Goal: Information Seeking & Learning: Learn about a topic

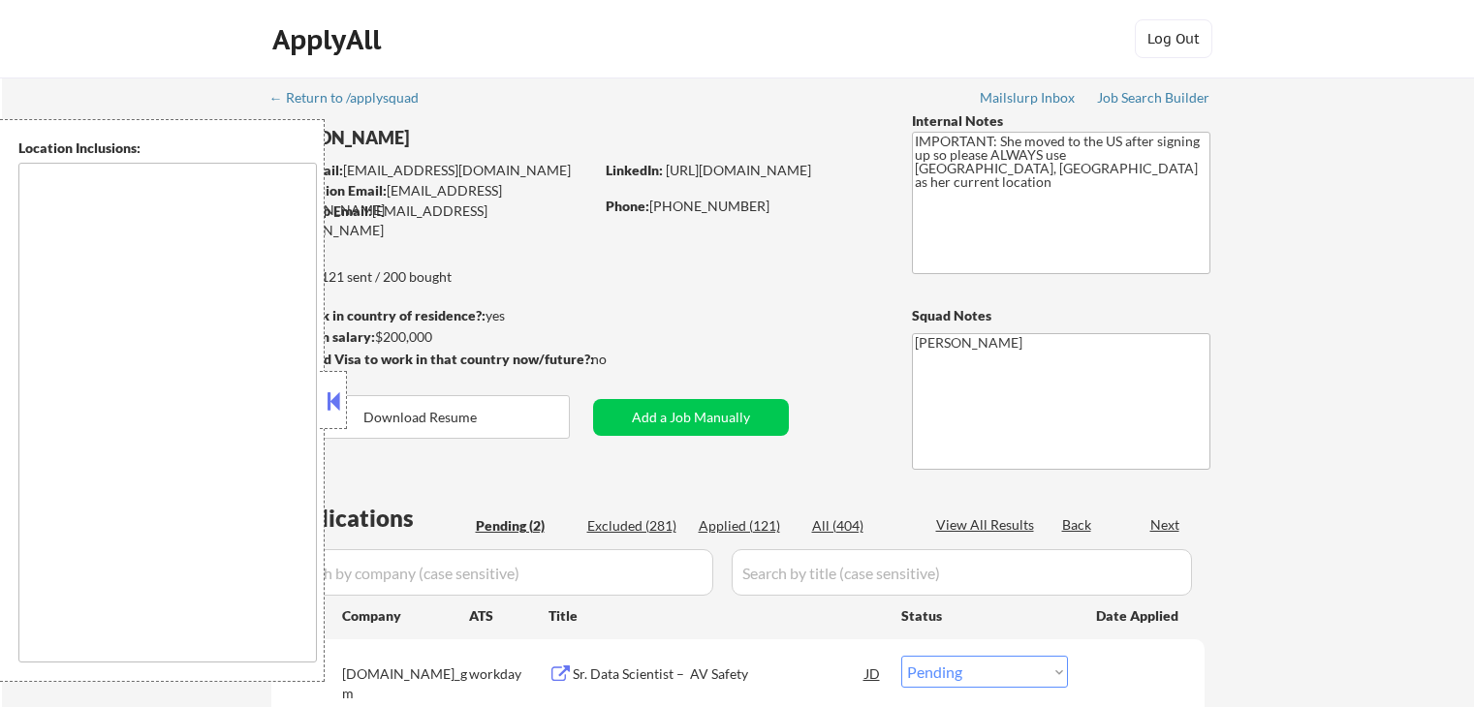
select select ""pending""
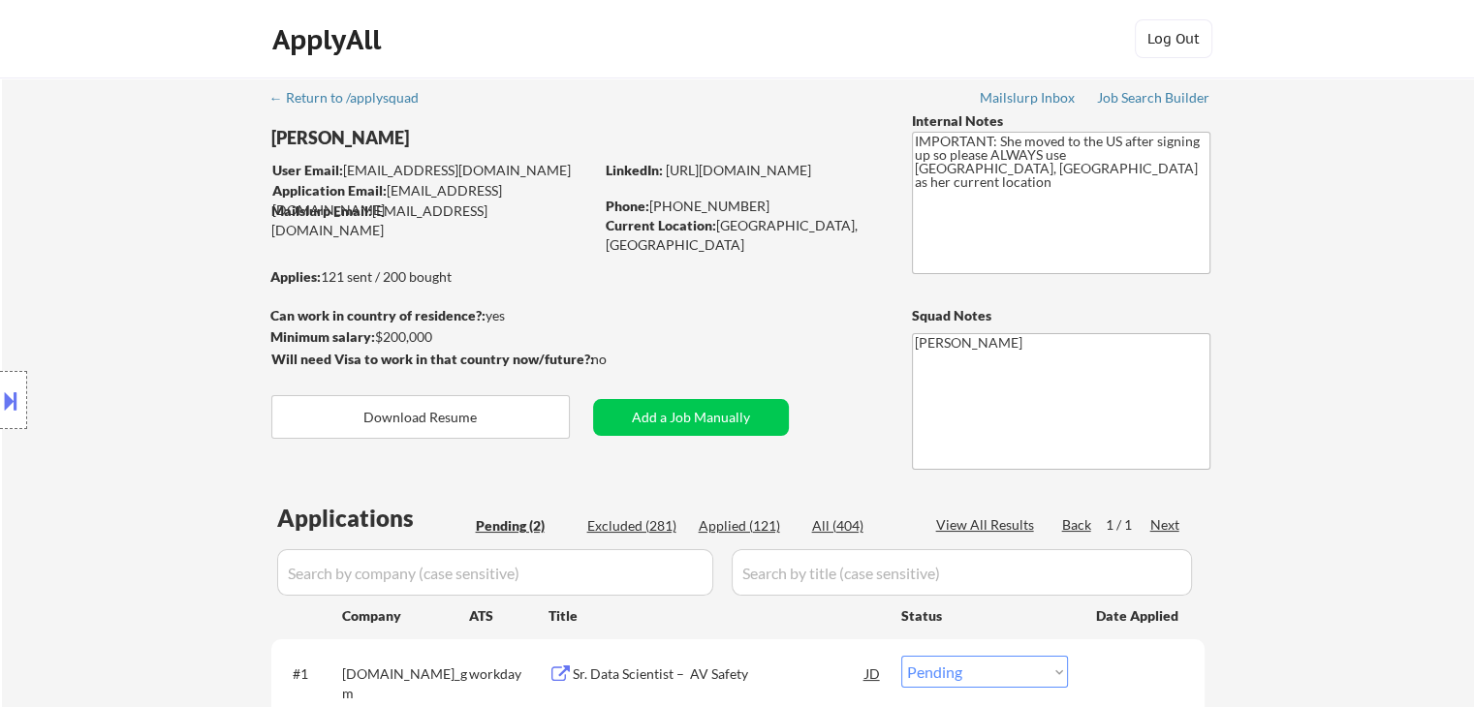
click at [178, 216] on div "Location Inclusions:" at bounding box center [173, 400] width 347 height 563
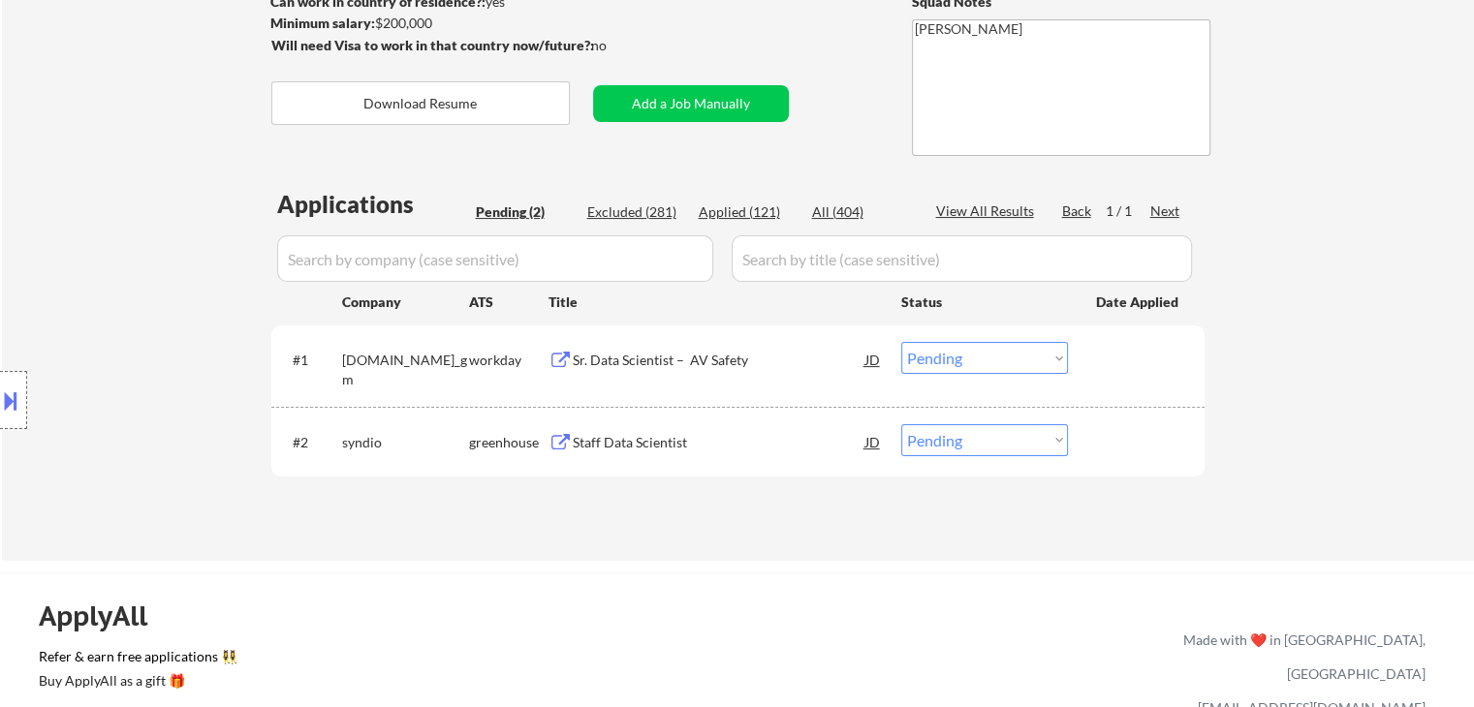
scroll to position [485, 0]
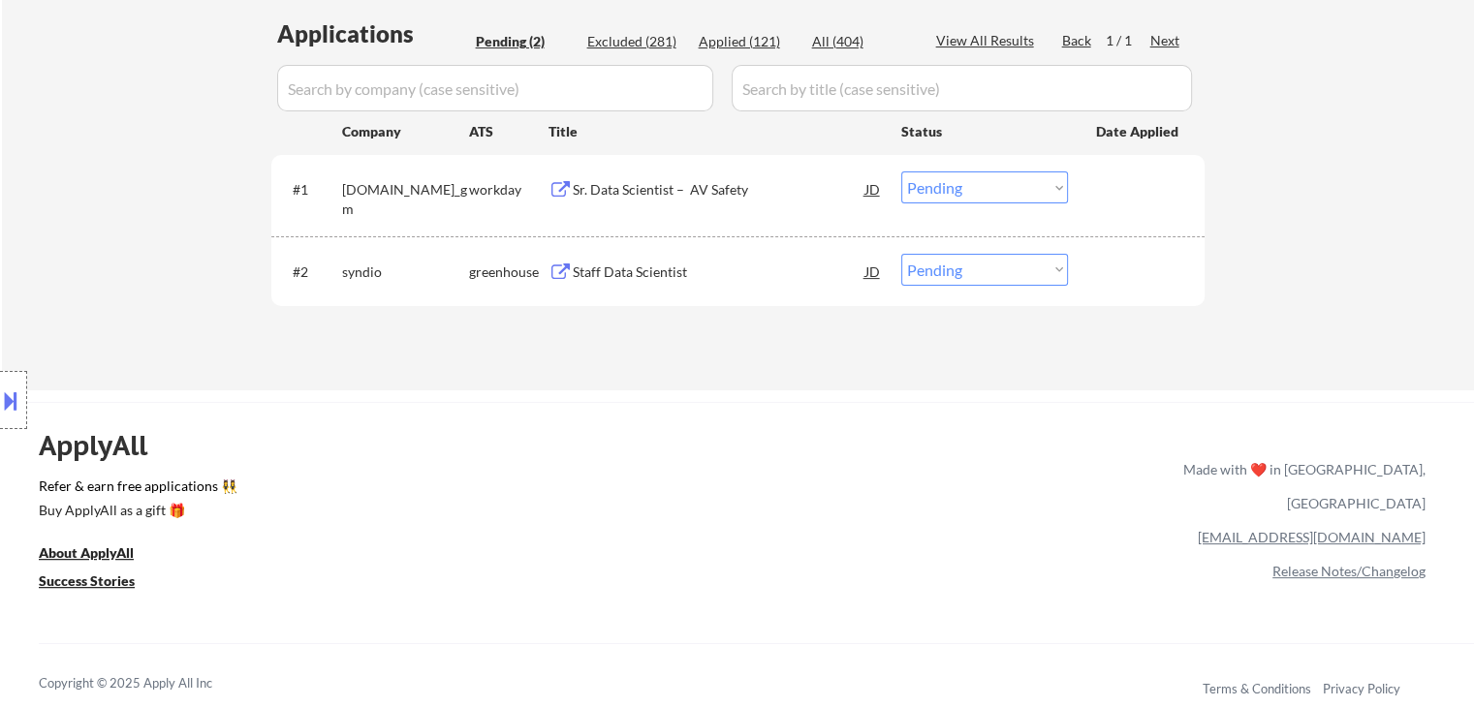
click at [208, 251] on div "Location Inclusions:" at bounding box center [173, 400] width 347 height 563
drag, startPoint x: 402, startPoint y: 209, endPoint x: 205, endPoint y: 200, distance: 197.0
click at [159, 182] on div "Location Inclusions:" at bounding box center [173, 400] width 347 height 563
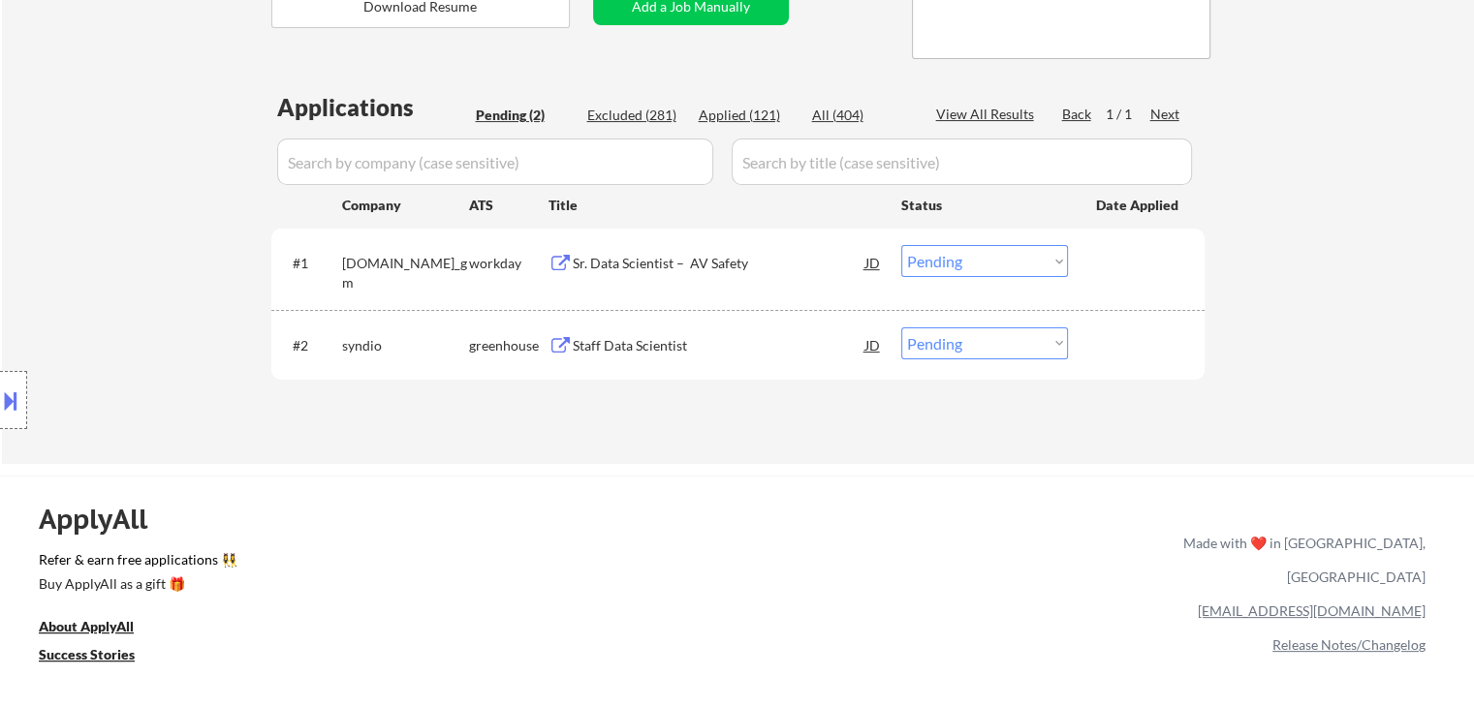
scroll to position [291, 0]
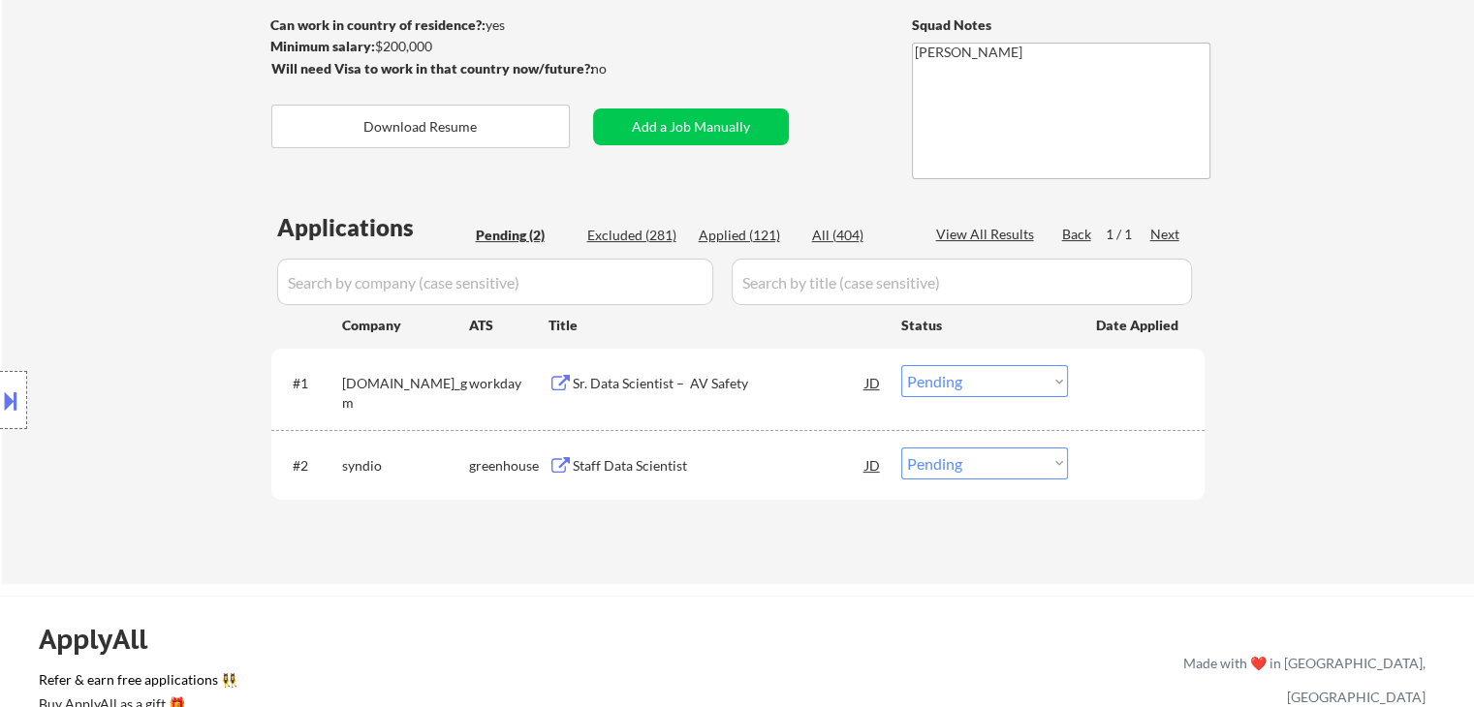
click at [160, 301] on div "Location Inclusions:" at bounding box center [173, 400] width 347 height 563
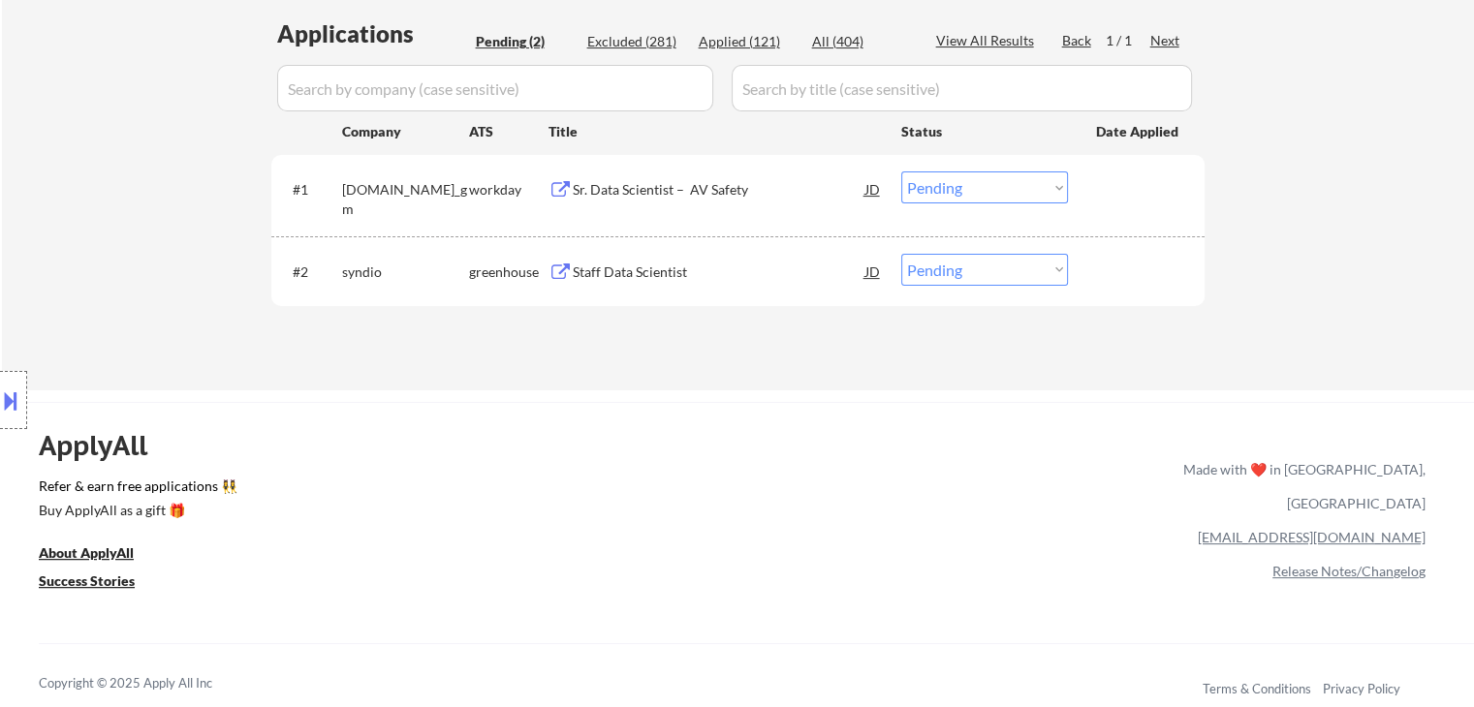
click at [135, 182] on div "Location Inclusions:" at bounding box center [173, 400] width 347 height 563
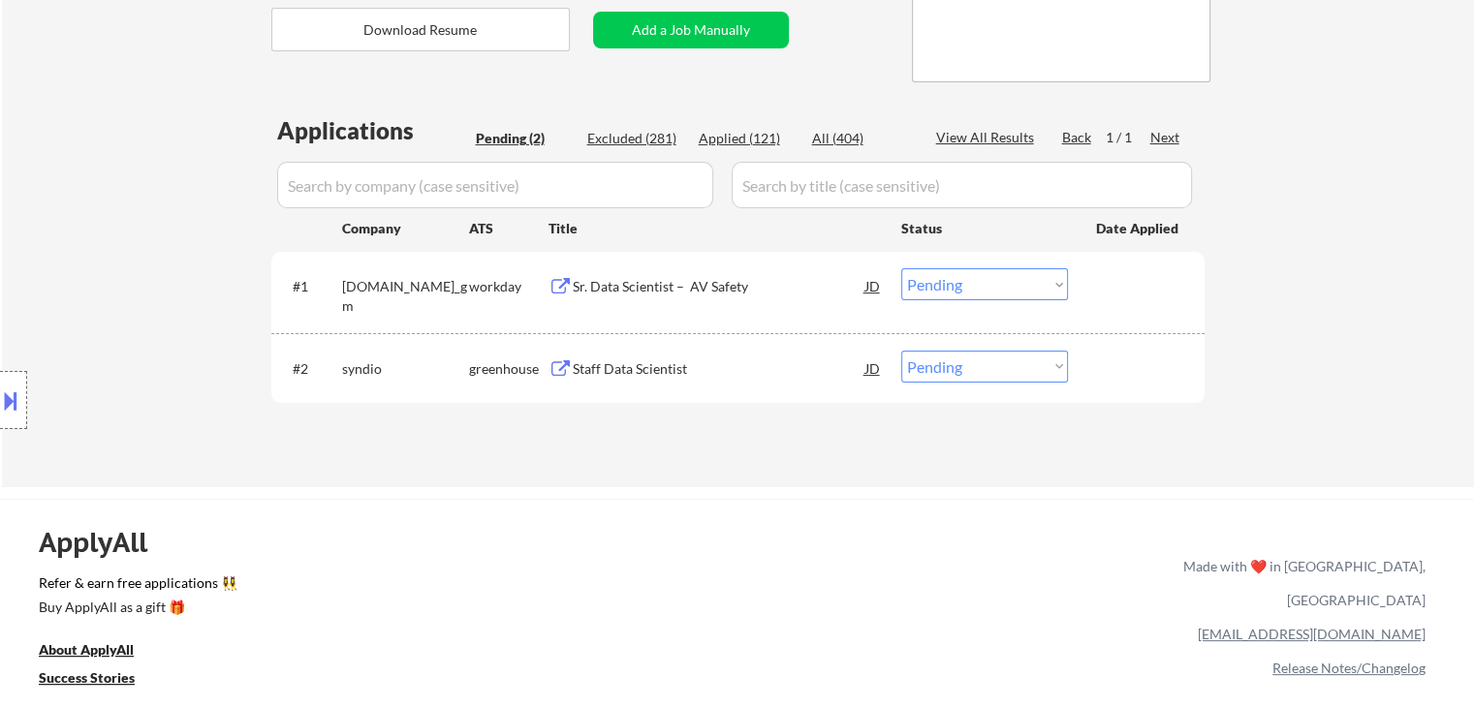
click at [135, 182] on div "Location Inclusions:" at bounding box center [173, 400] width 347 height 563
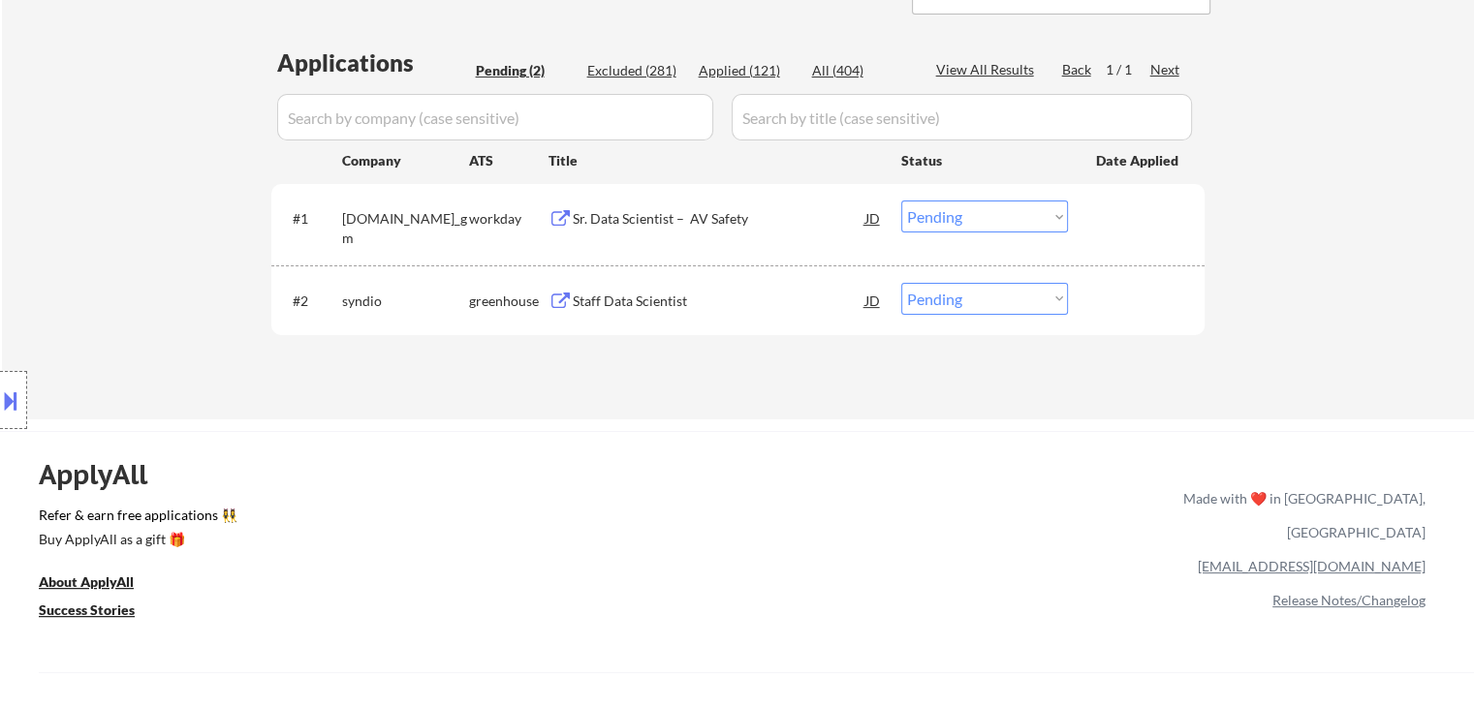
scroll to position [485, 0]
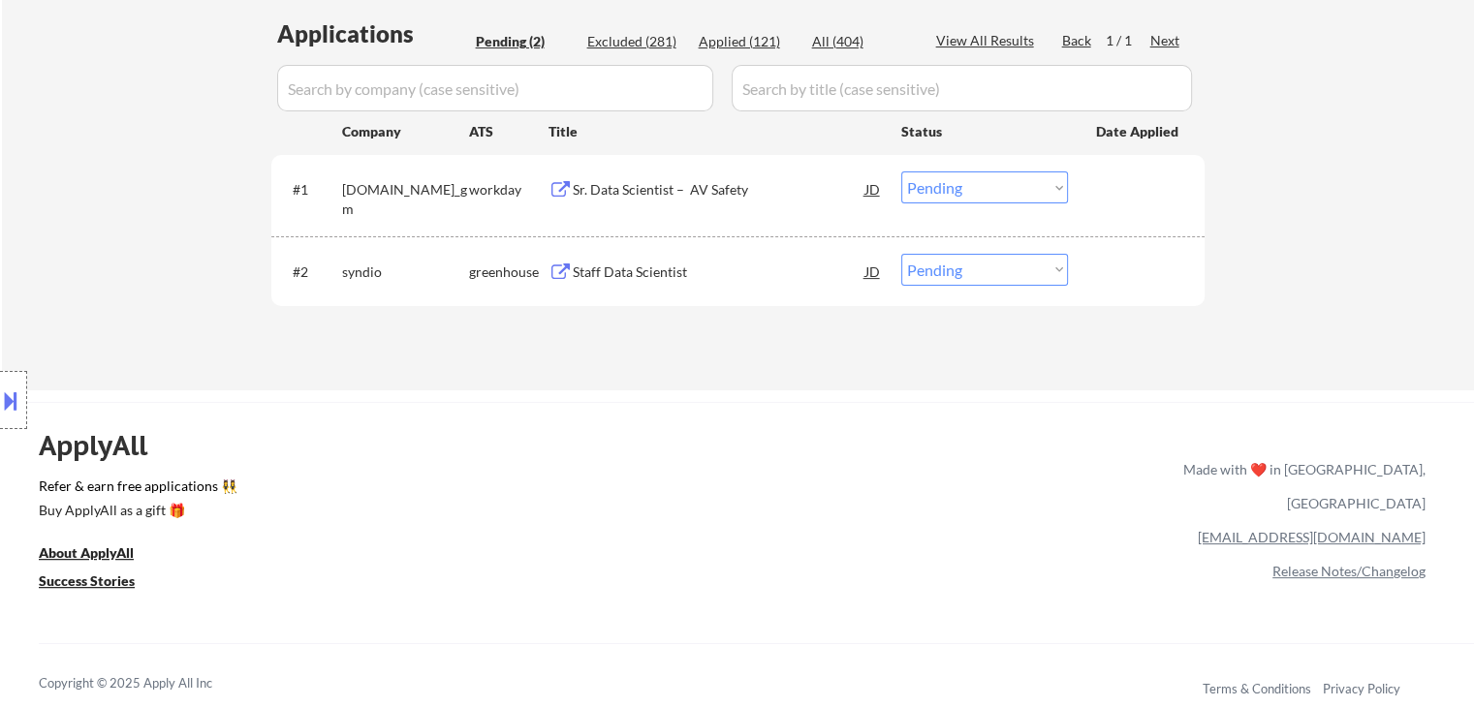
click at [132, 159] on div "Location Inclusions:" at bounding box center [173, 400] width 347 height 563
drag, startPoint x: 197, startPoint y: 510, endPoint x: 111, endPoint y: 347, distance: 183.8
click at [58, 485] on div "Location Inclusions:" at bounding box center [173, 400] width 347 height 563
click at [218, 202] on div "Location Inclusions:" at bounding box center [173, 400] width 347 height 563
click at [177, 203] on div "Location Inclusions:" at bounding box center [173, 400] width 347 height 563
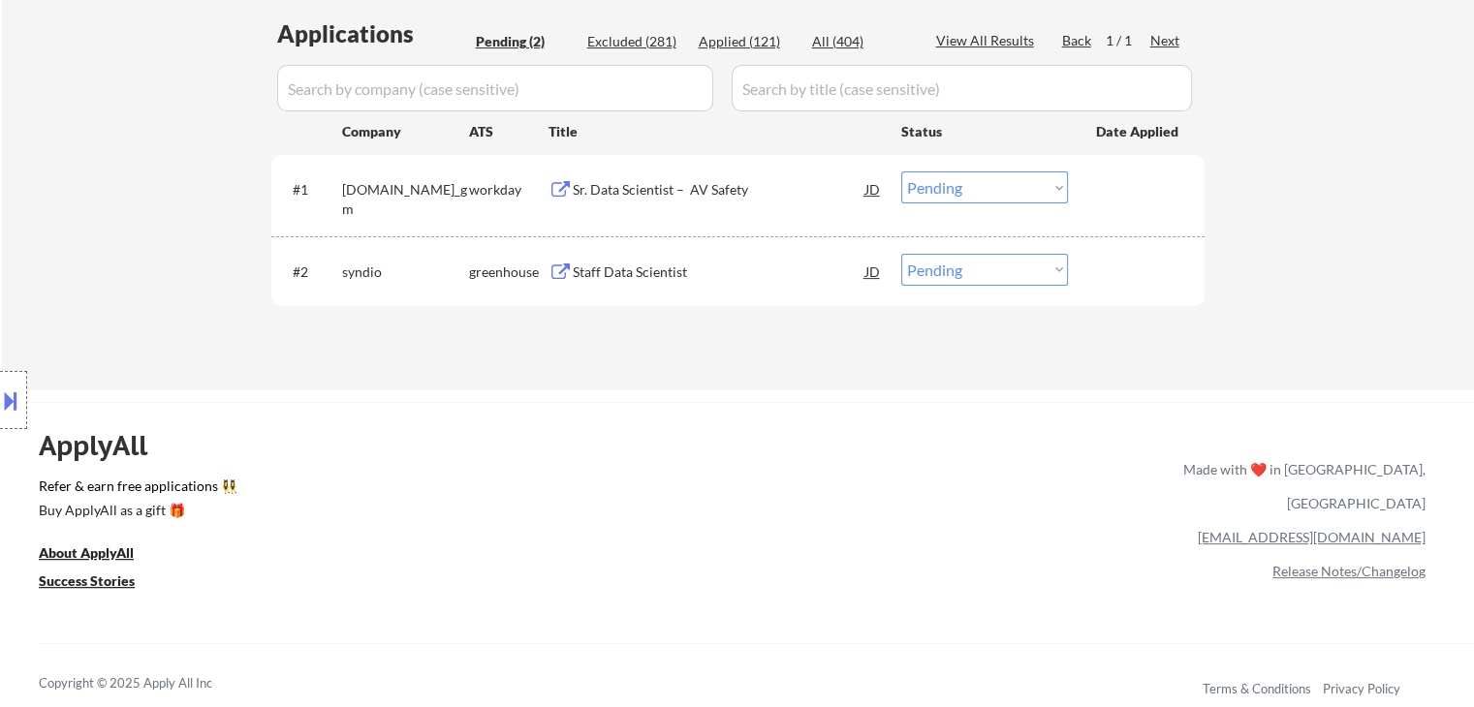
click at [635, 272] on div "Staff Data Scientist" at bounding box center [719, 272] width 293 height 19
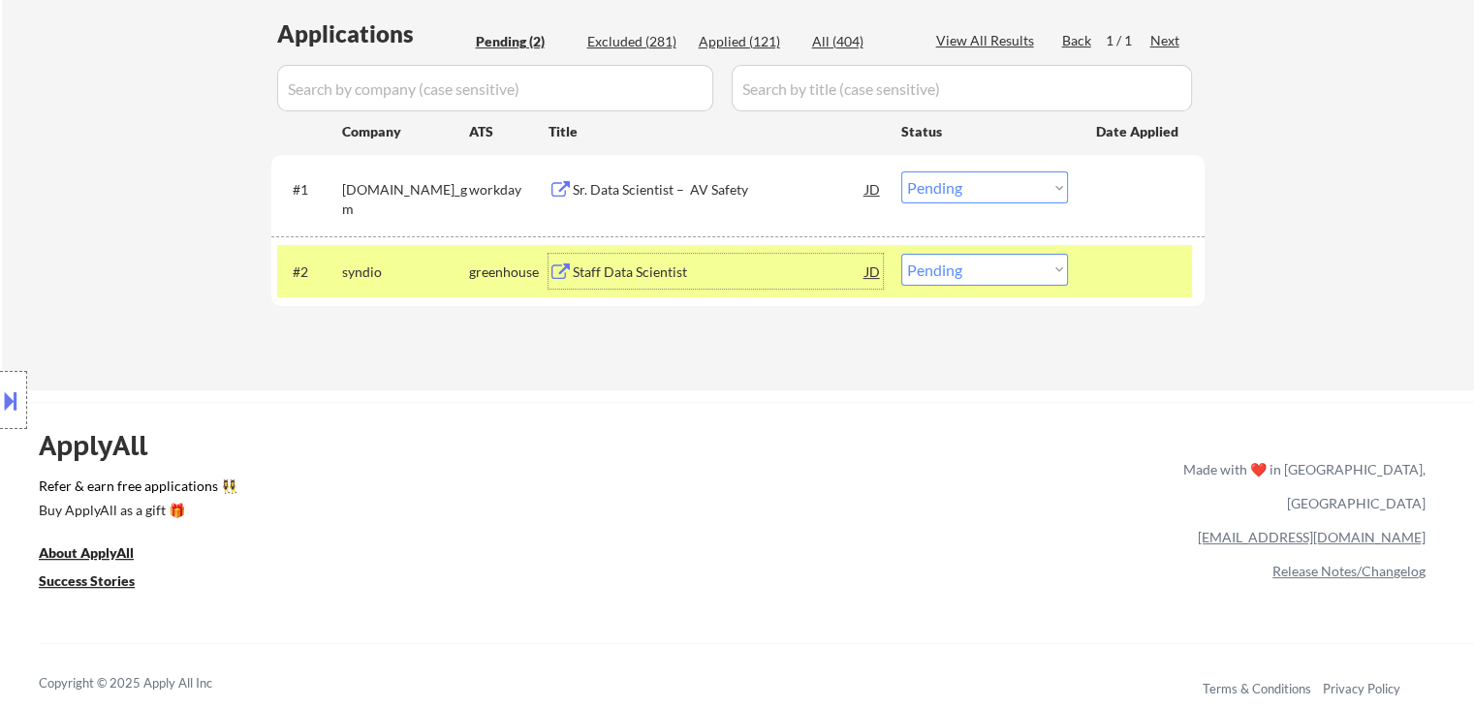
click at [631, 190] on div "Sr. Data Scientist – AV Safety" at bounding box center [719, 189] width 293 height 19
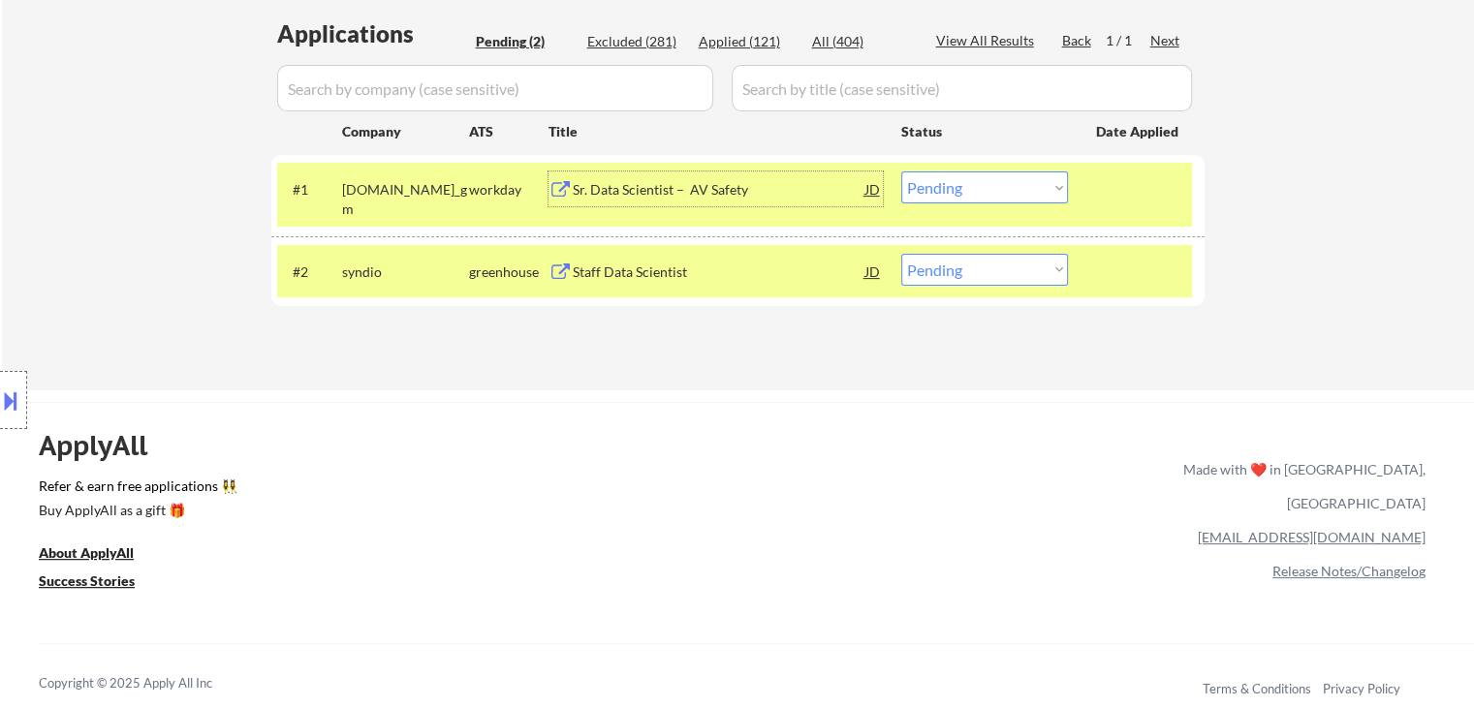
click at [1037, 276] on select "Choose an option... Pending Applied Excluded (Questions) Excluded (Expired) Exc…" at bounding box center [984, 270] width 167 height 32
select select ""excluded__salary_""
click at [901, 254] on select "Choose an option... Pending Applied Excluded (Questions) Excluded (Expired) Exc…" at bounding box center [984, 270] width 167 height 32
click at [658, 404] on div "ApplyAll Refer & earn free applications 👯‍♀️ Buy ApplyAll as a gift 🎁 About App…" at bounding box center [737, 552] width 1474 height 301
click at [616, 434] on div "ApplyAll Refer & earn free applications 👯‍♀️ Buy ApplyAll as a gift 🎁 About App…" at bounding box center [737, 569] width 1474 height 307
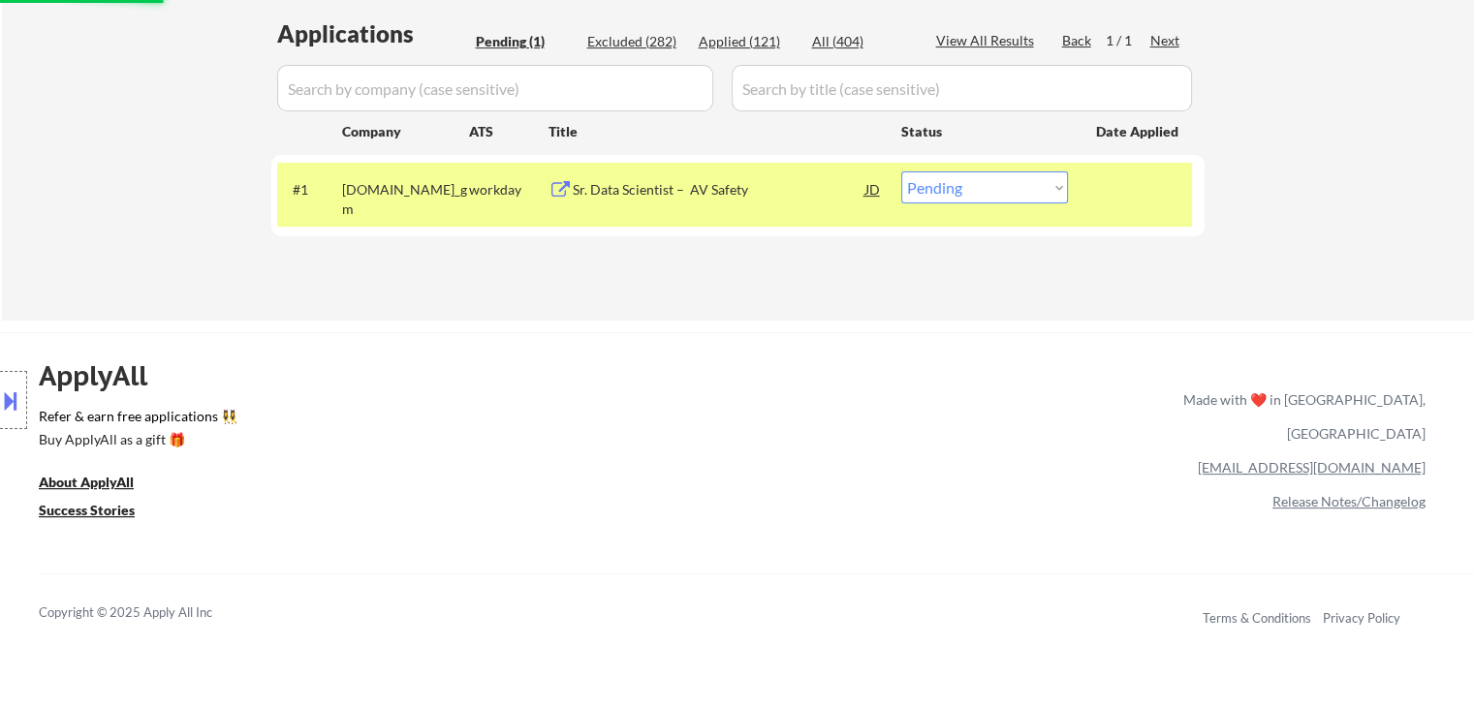
scroll to position [388, 0]
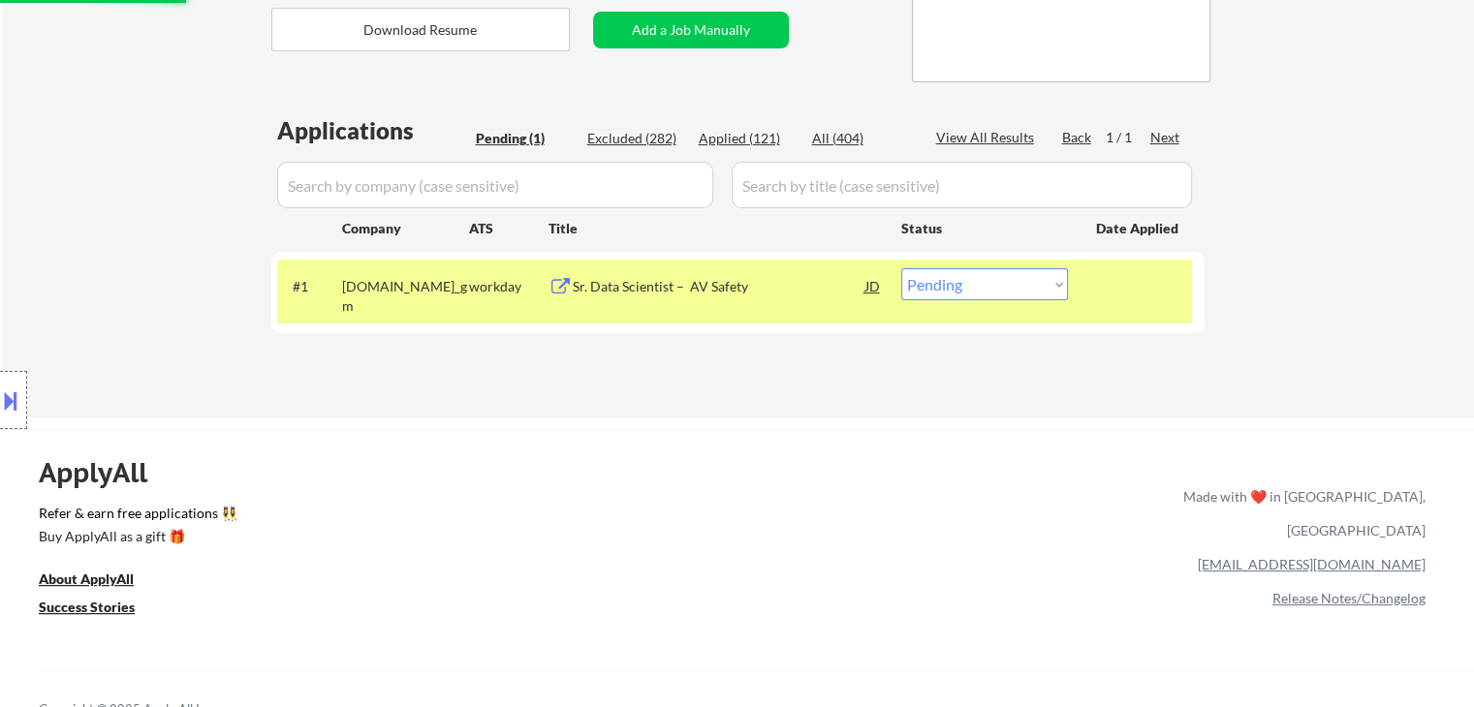
click at [1378, 330] on div "← Return to /applysquad Mailslurp Inbox Job Search Builder [GEOGRAPHIC_DATA][PE…" at bounding box center [738, 54] width 1472 height 728
click at [30, 164] on div "Location Inclusions:" at bounding box center [173, 400] width 347 height 563
click at [51, 174] on div "Location Inclusions:" at bounding box center [173, 400] width 347 height 563
click at [61, 191] on div "Location Inclusions:" at bounding box center [173, 400] width 347 height 563
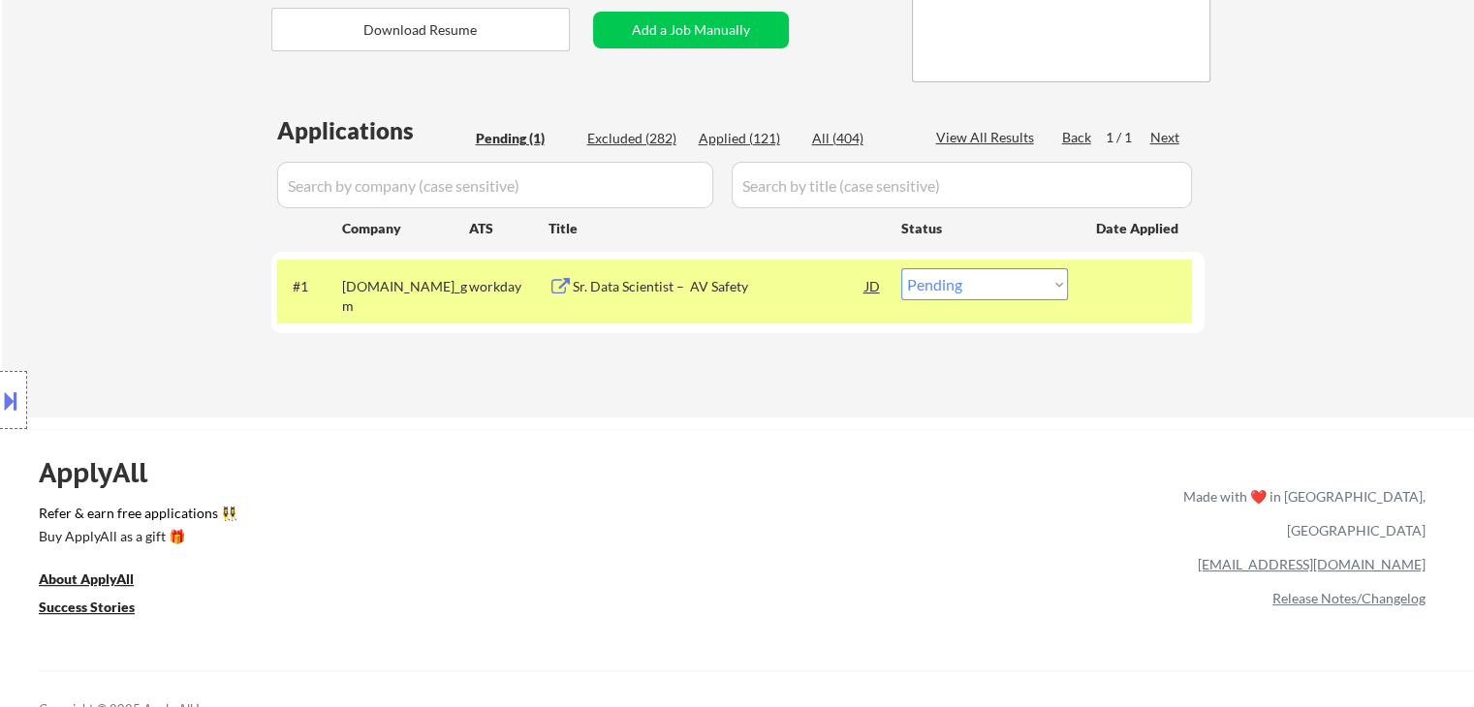
click at [72, 206] on div "Location Inclusions:" at bounding box center [173, 400] width 347 height 563
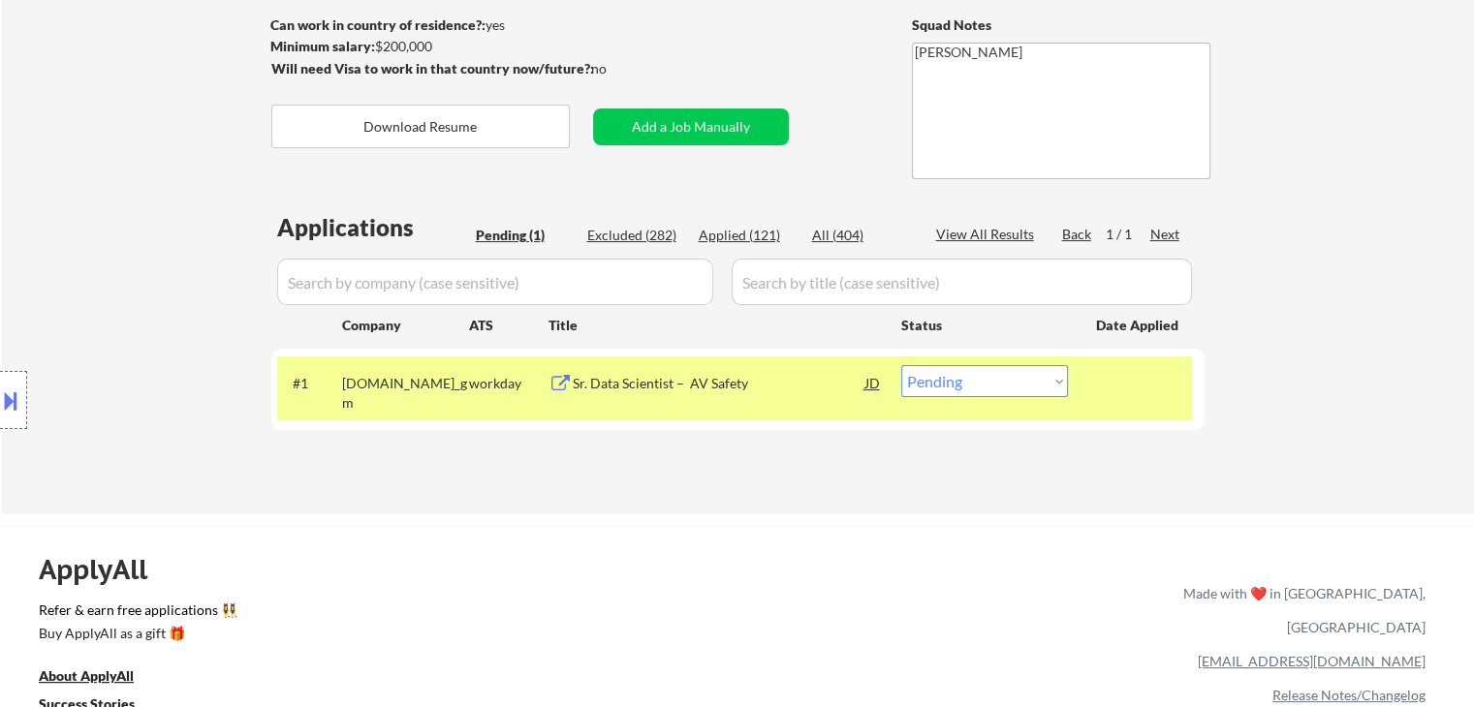
click at [78, 216] on div "Location Inclusions:" at bounding box center [173, 400] width 347 height 563
click at [93, 289] on div "Location Inclusions:" at bounding box center [173, 400] width 347 height 563
click at [96, 282] on div "Location Inclusions:" at bounding box center [173, 400] width 347 height 563
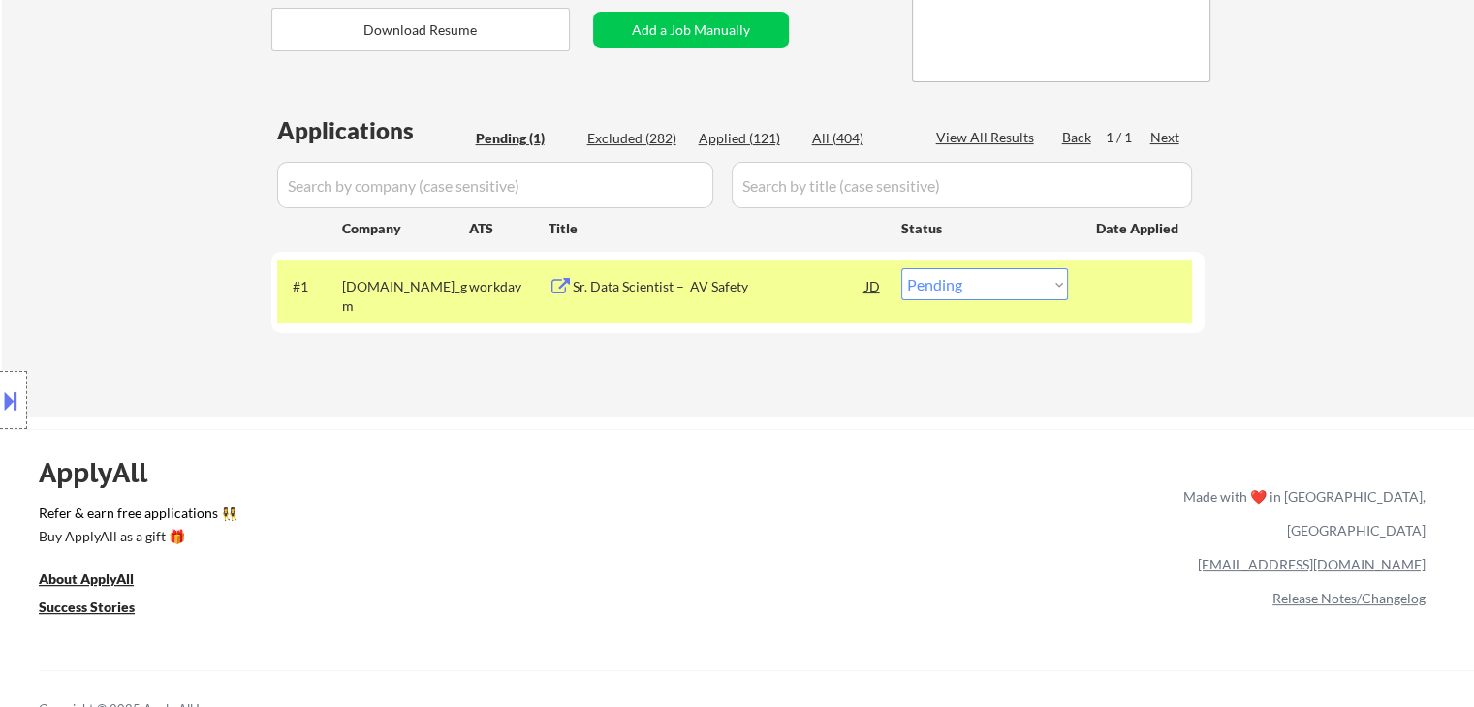
click at [96, 280] on div "Location Inclusions:" at bounding box center [173, 400] width 347 height 563
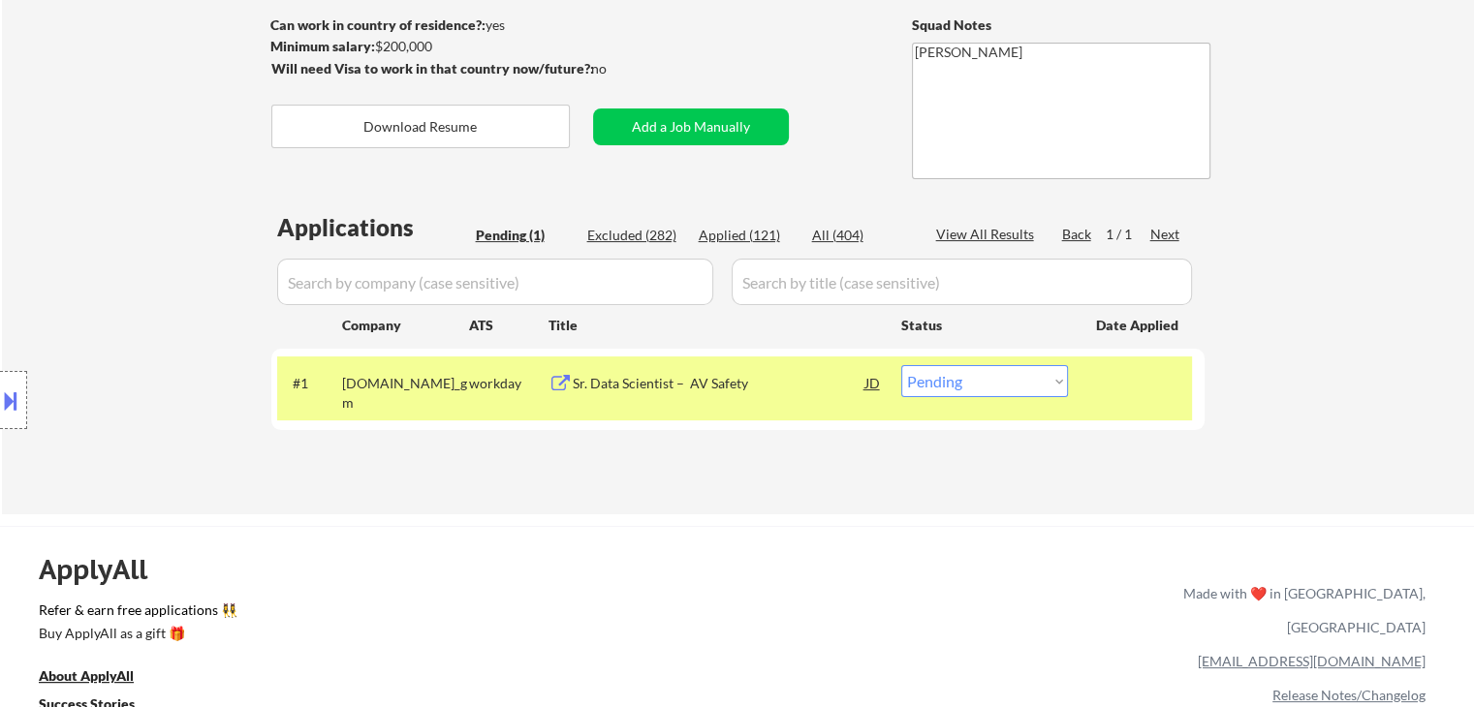
click at [96, 276] on div "Location Inclusions:" at bounding box center [173, 400] width 347 height 563
click at [97, 278] on div "Location Inclusions:" at bounding box center [173, 400] width 347 height 563
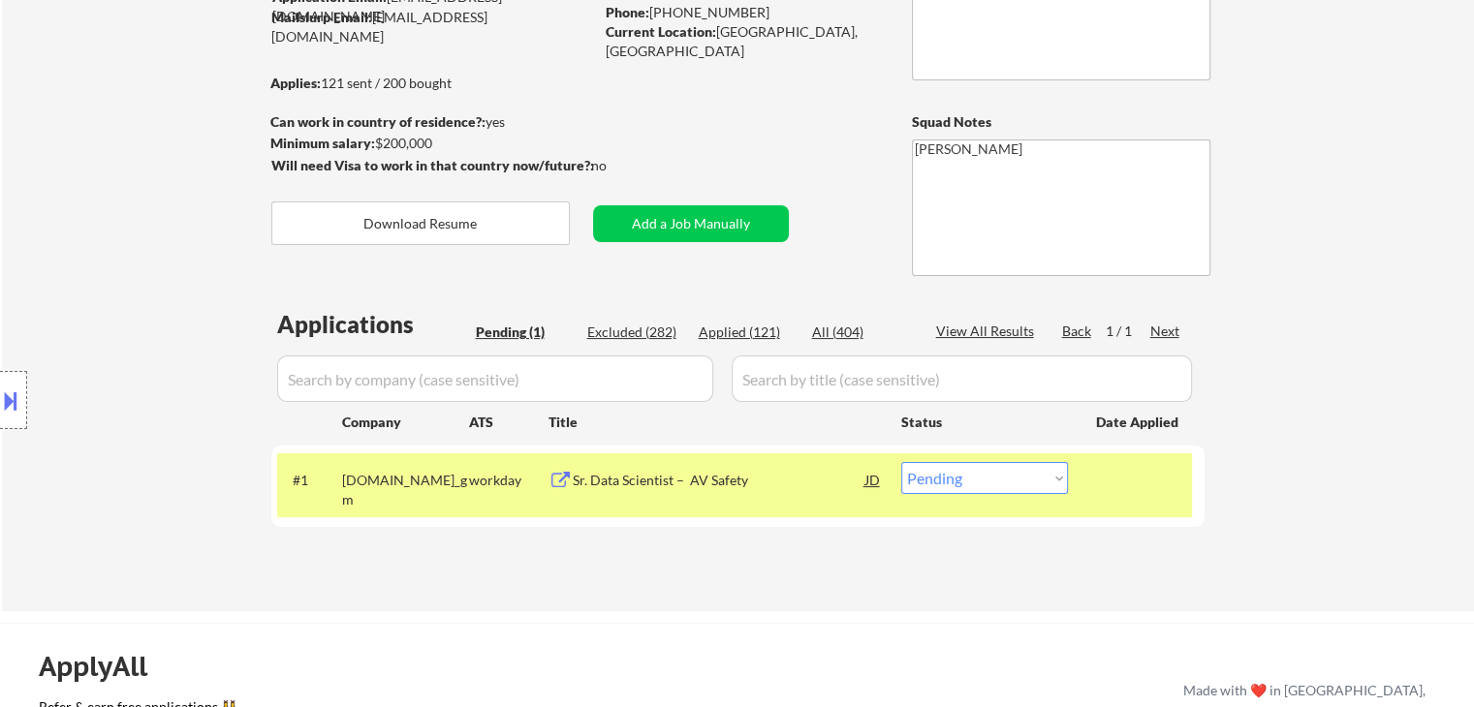
click at [97, 291] on div "Location Inclusions:" at bounding box center [173, 400] width 347 height 563
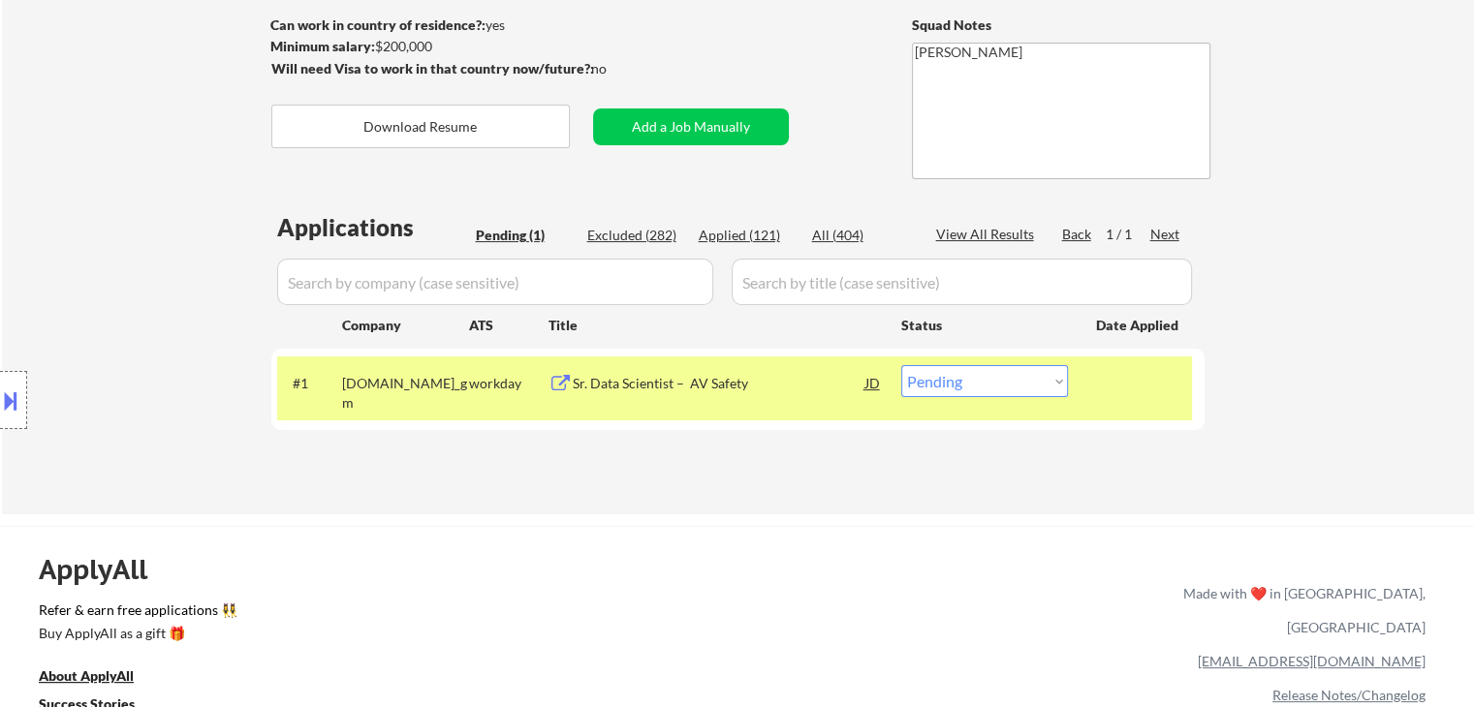
click at [99, 298] on div "Location Inclusions:" at bounding box center [173, 400] width 347 height 563
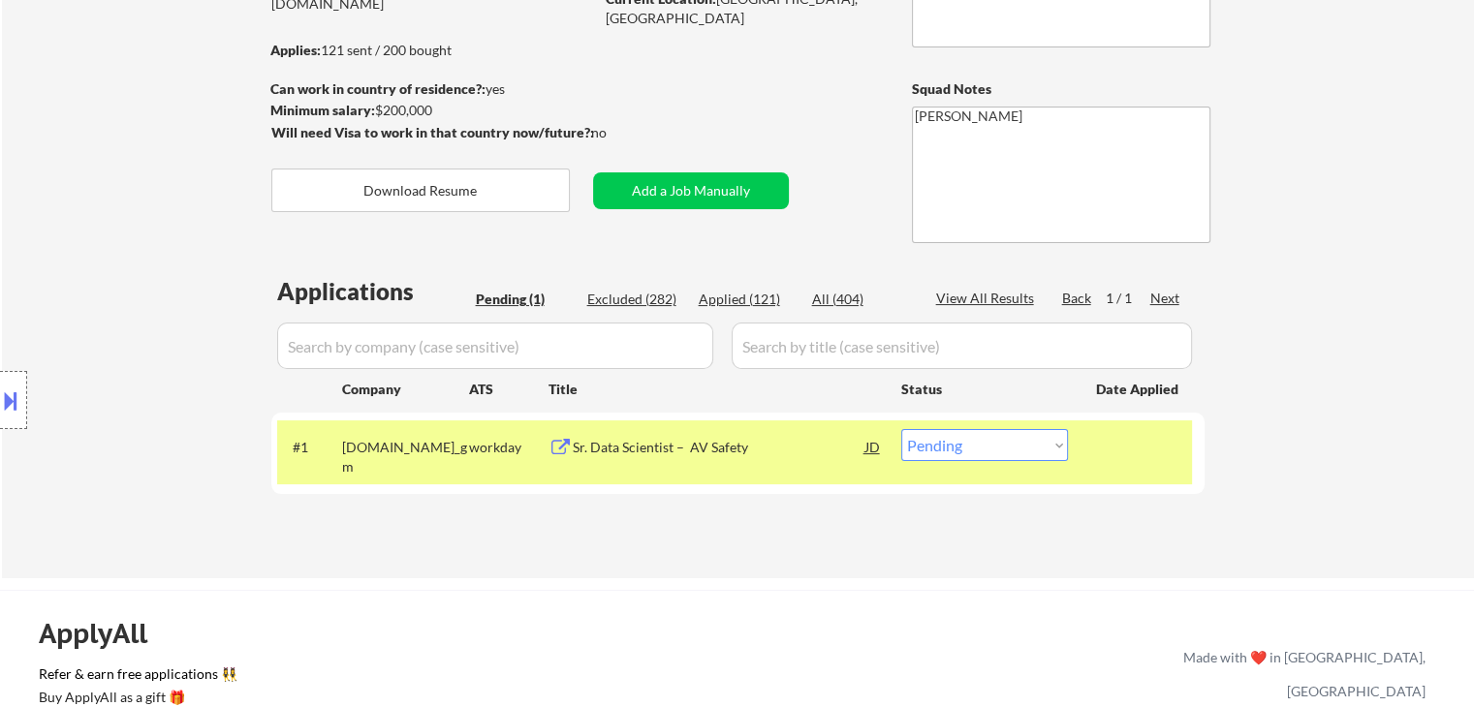
scroll to position [194, 0]
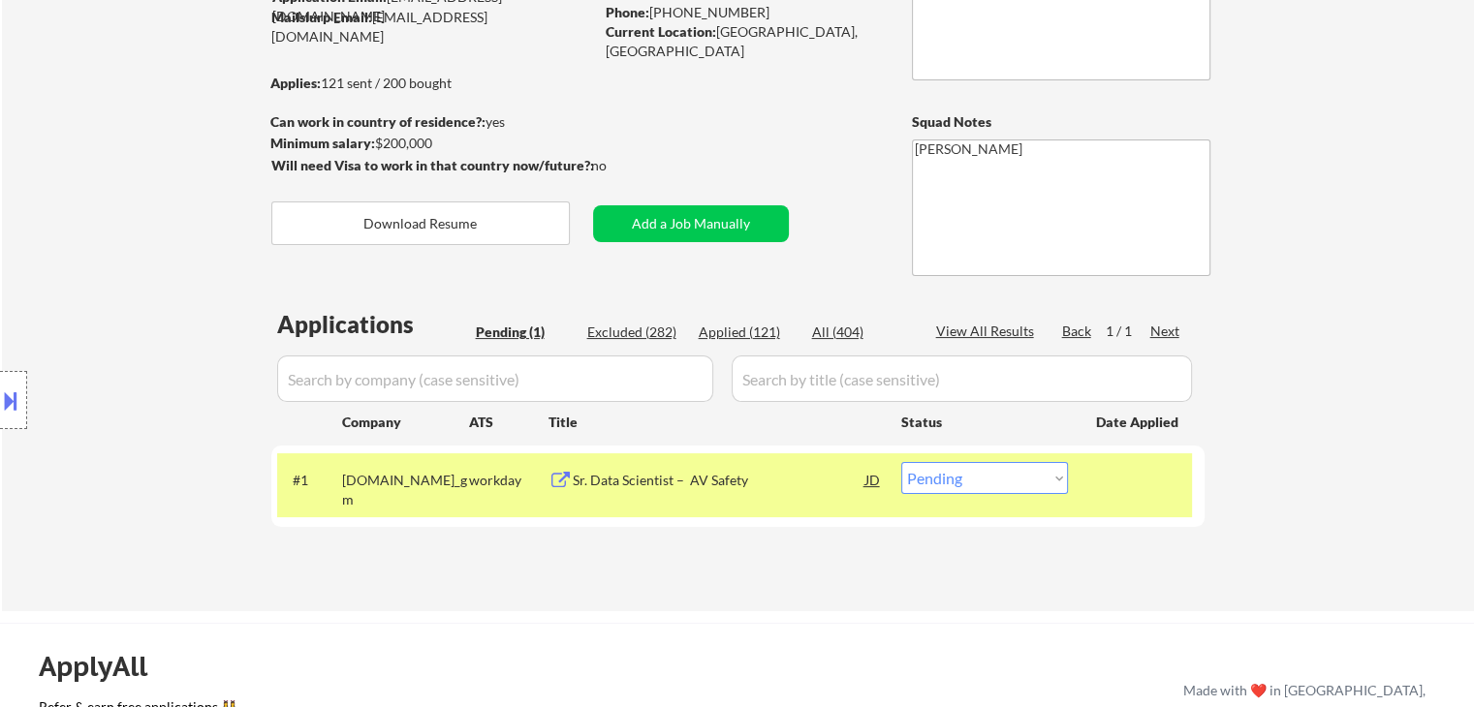
click at [100, 298] on div "Location Inclusions:" at bounding box center [173, 400] width 347 height 563
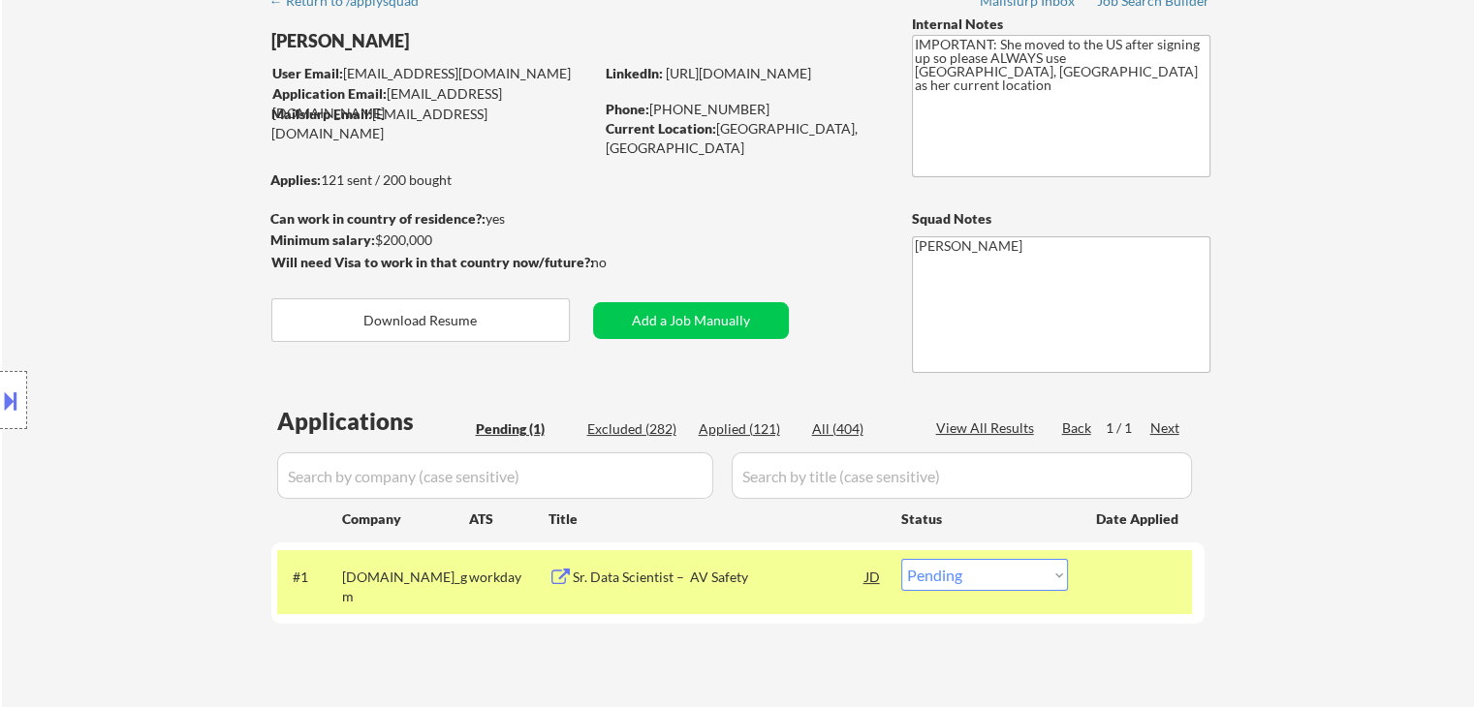
click at [100, 298] on div "Location Inclusions:" at bounding box center [173, 400] width 347 height 563
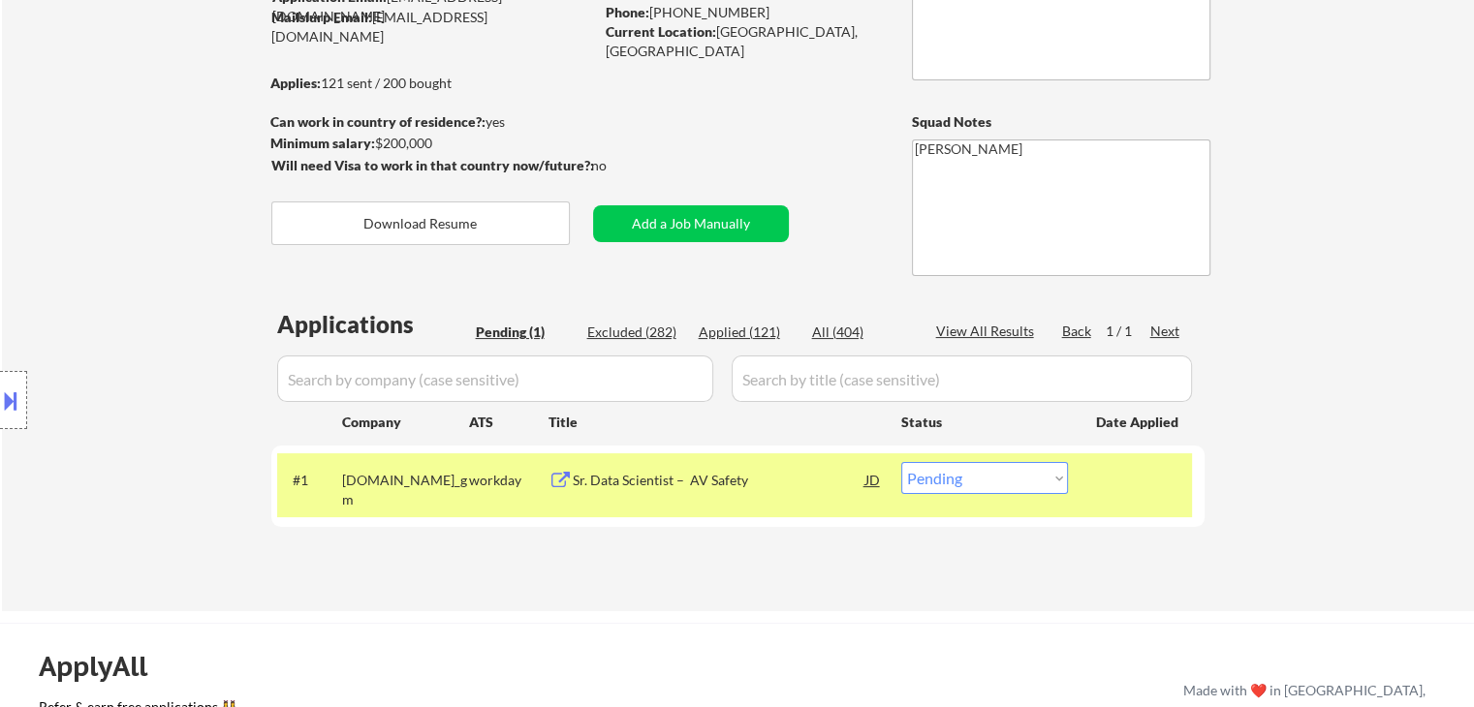
click at [100, 298] on div "Location Inclusions:" at bounding box center [173, 400] width 347 height 563
click at [101, 298] on div "Location Inclusions:" at bounding box center [173, 400] width 347 height 563
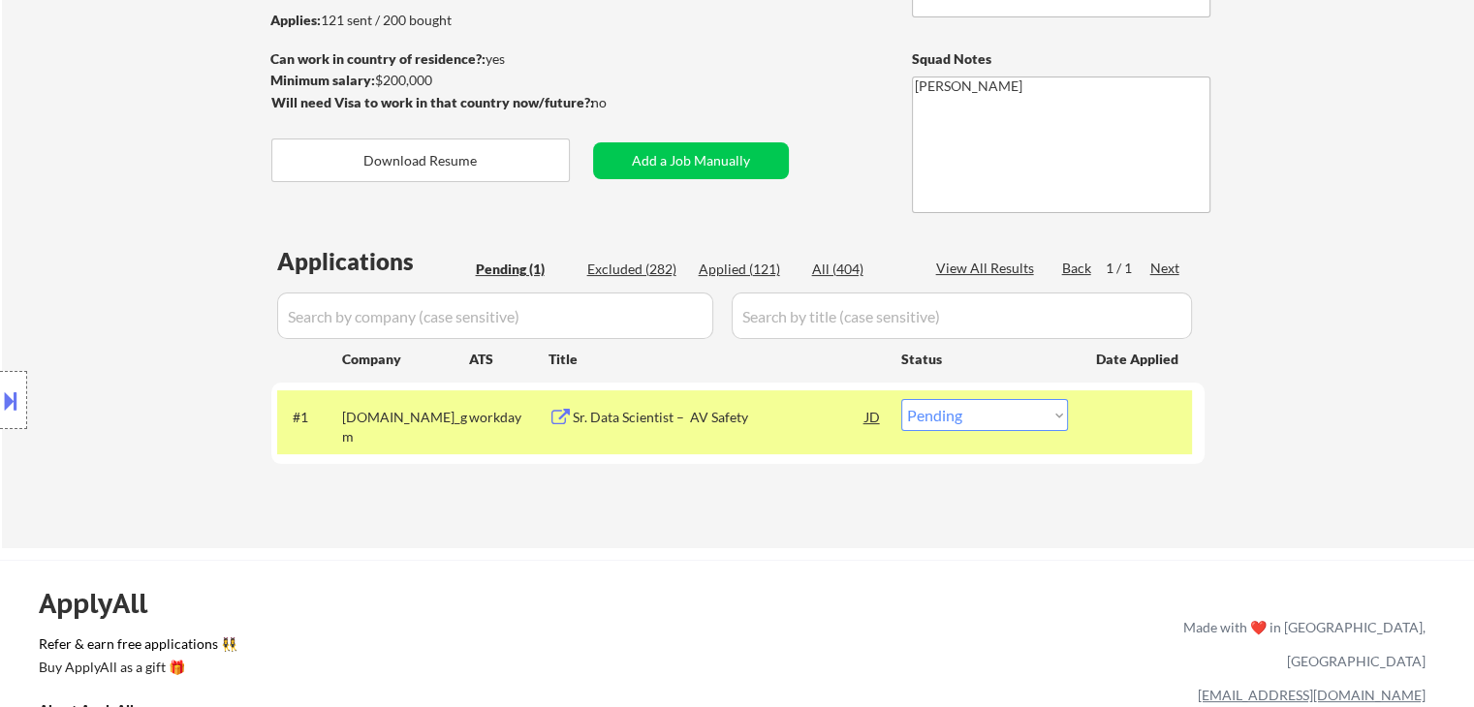
scroll to position [291, 0]
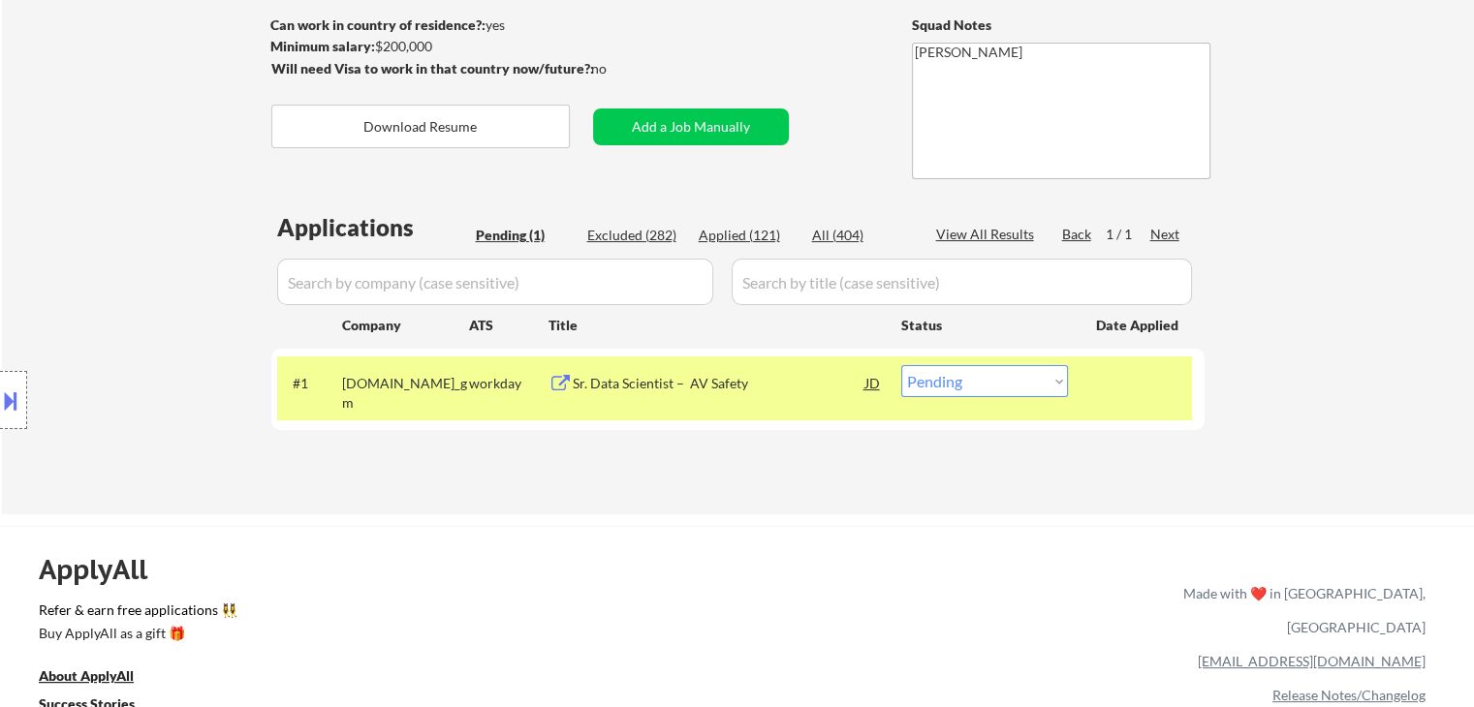
click at [101, 298] on div "Location Inclusions:" at bounding box center [173, 400] width 347 height 563
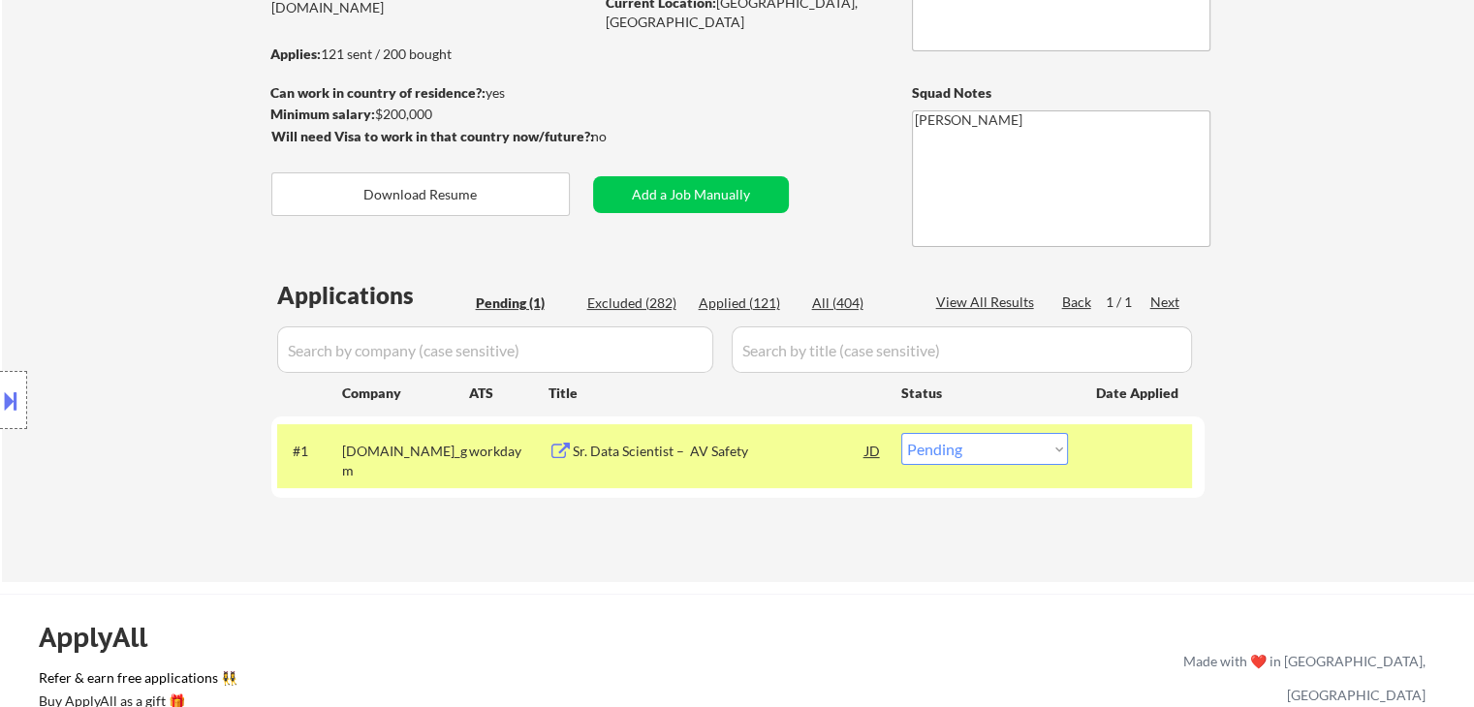
scroll to position [194, 0]
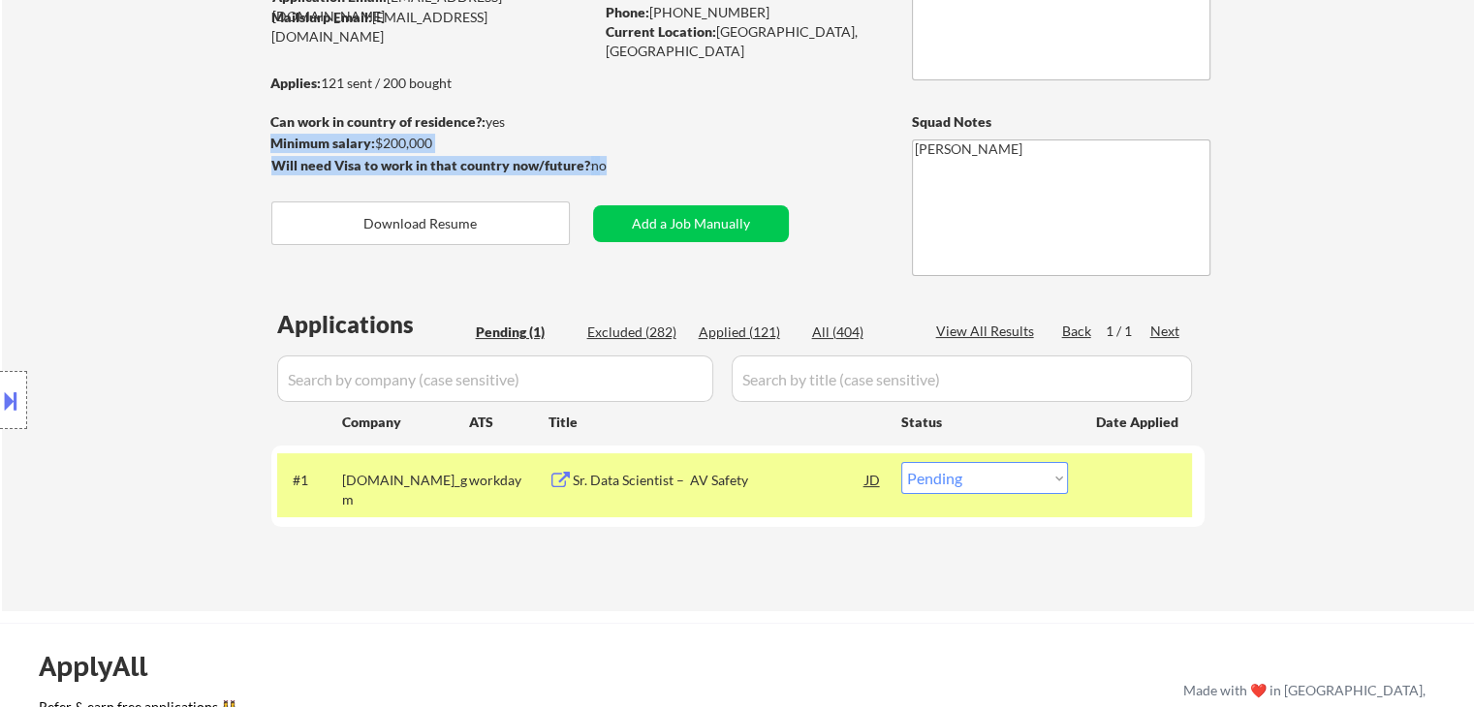
drag, startPoint x: 611, startPoint y: 168, endPoint x: 444, endPoint y: 151, distance: 167.5
click at [444, 151] on div "Minimum salary: $200,000 Will need Visa to work in that country now/future?: no…" at bounding box center [529, 218] width 518 height 168
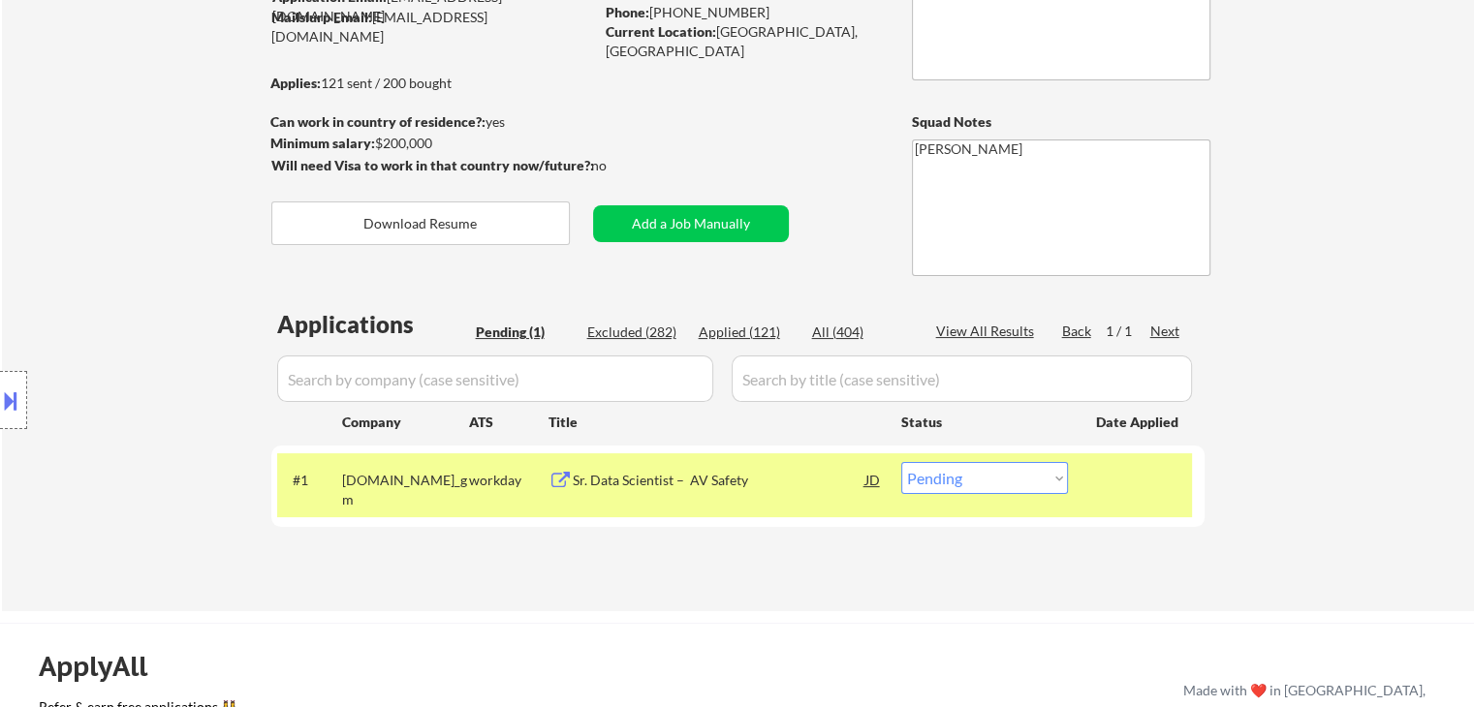
click at [188, 148] on div "Location Inclusions:" at bounding box center [173, 400] width 347 height 563
click at [165, 168] on div "Location Inclusions:" at bounding box center [173, 400] width 347 height 563
click at [167, 171] on div "Location Inclusions:" at bounding box center [173, 400] width 347 height 563
click at [172, 193] on div "Location Inclusions:" at bounding box center [173, 400] width 347 height 563
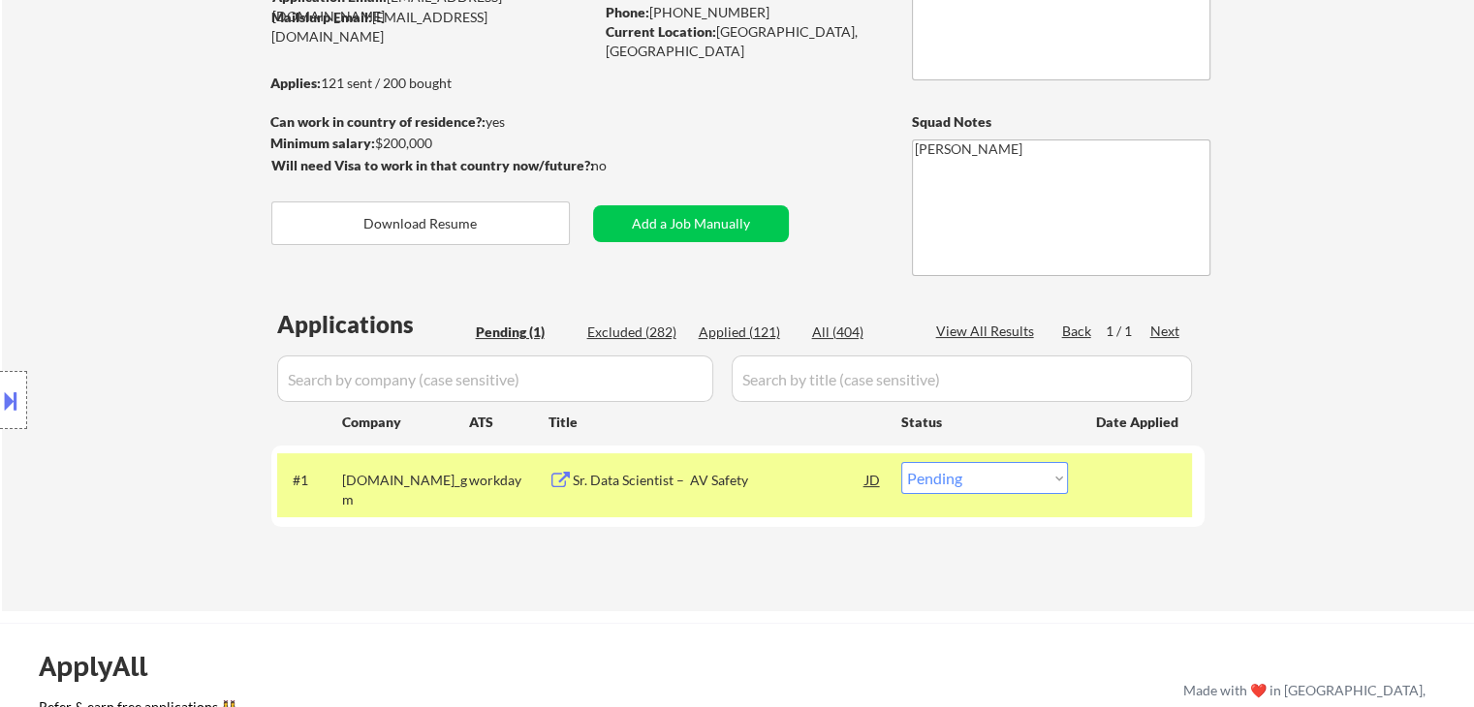
click at [176, 189] on div "Location Inclusions:" at bounding box center [173, 400] width 347 height 563
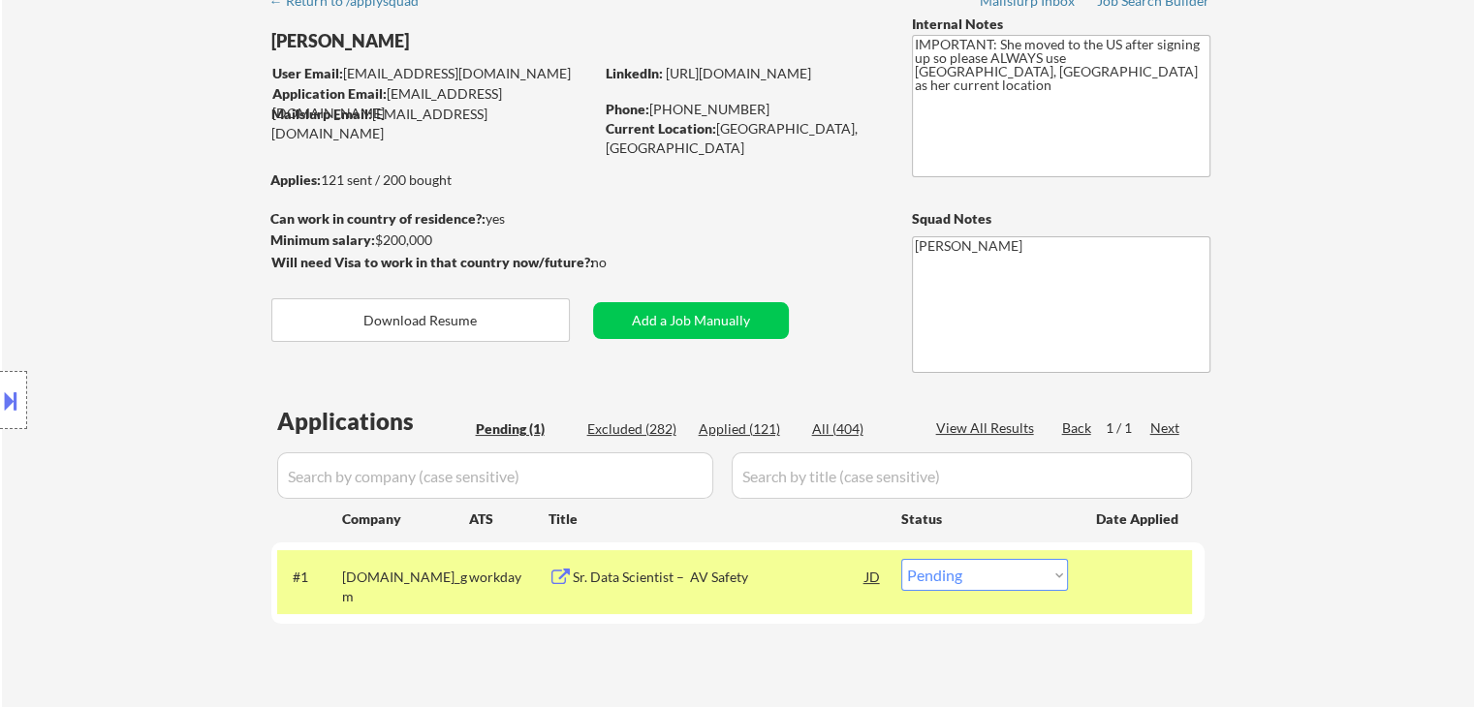
click at [176, 189] on div "Location Inclusions:" at bounding box center [173, 400] width 347 height 563
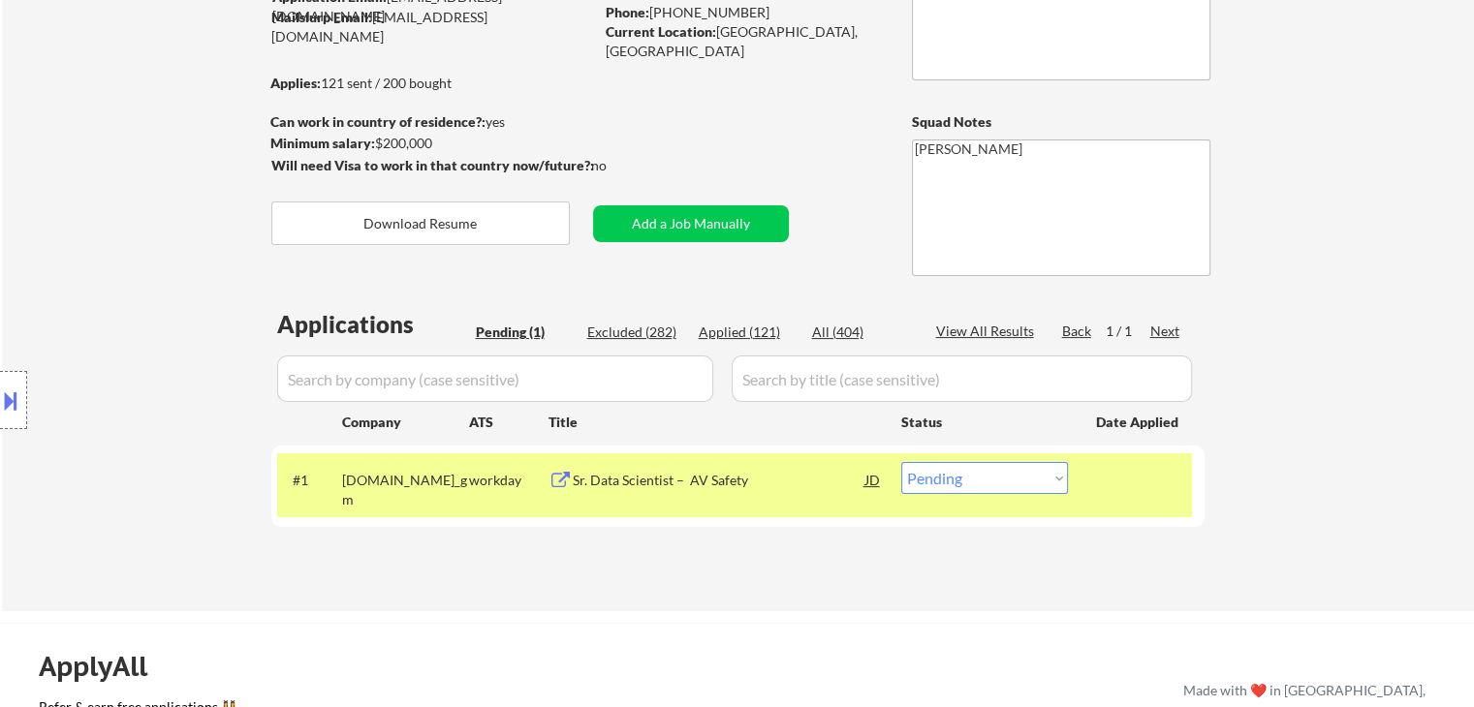
click at [176, 189] on div "Location Inclusions:" at bounding box center [173, 400] width 347 height 563
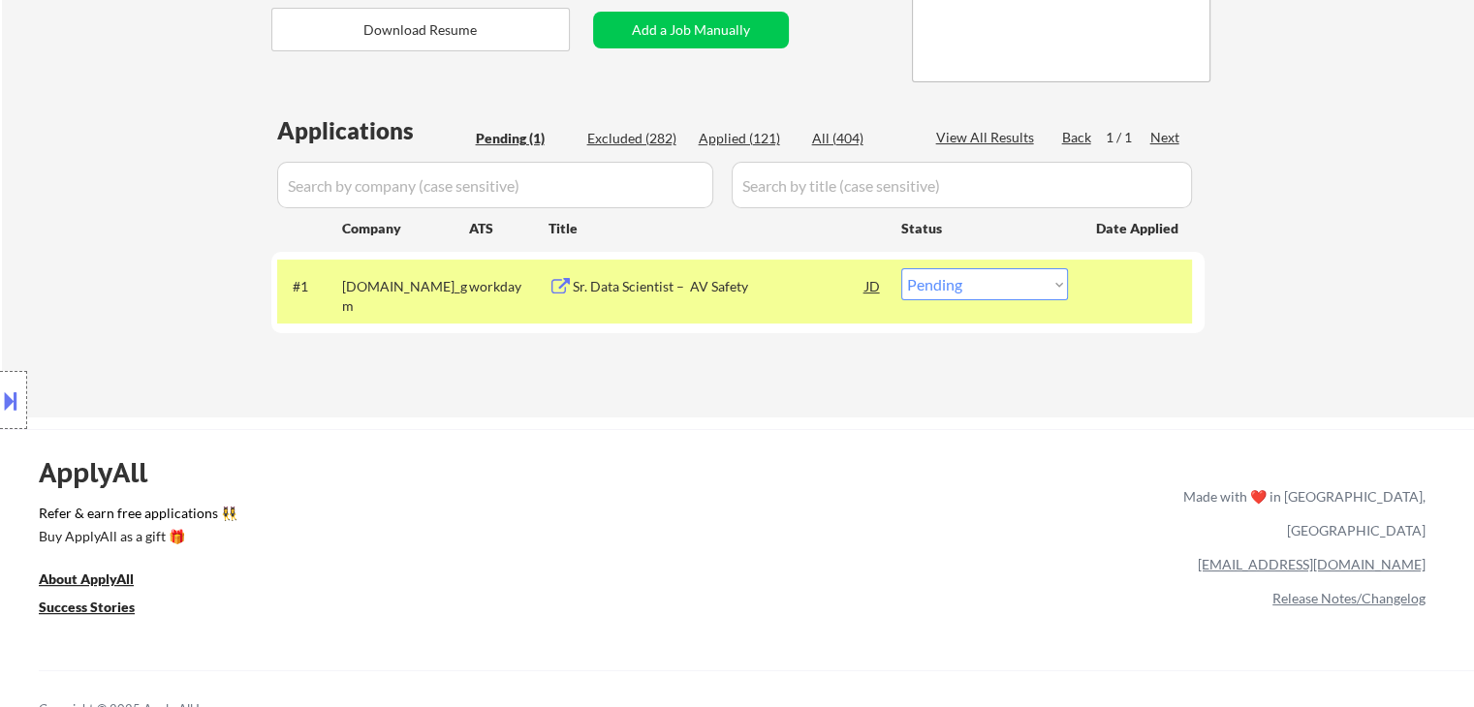
click at [176, 189] on div "Location Inclusions:" at bounding box center [173, 400] width 347 height 563
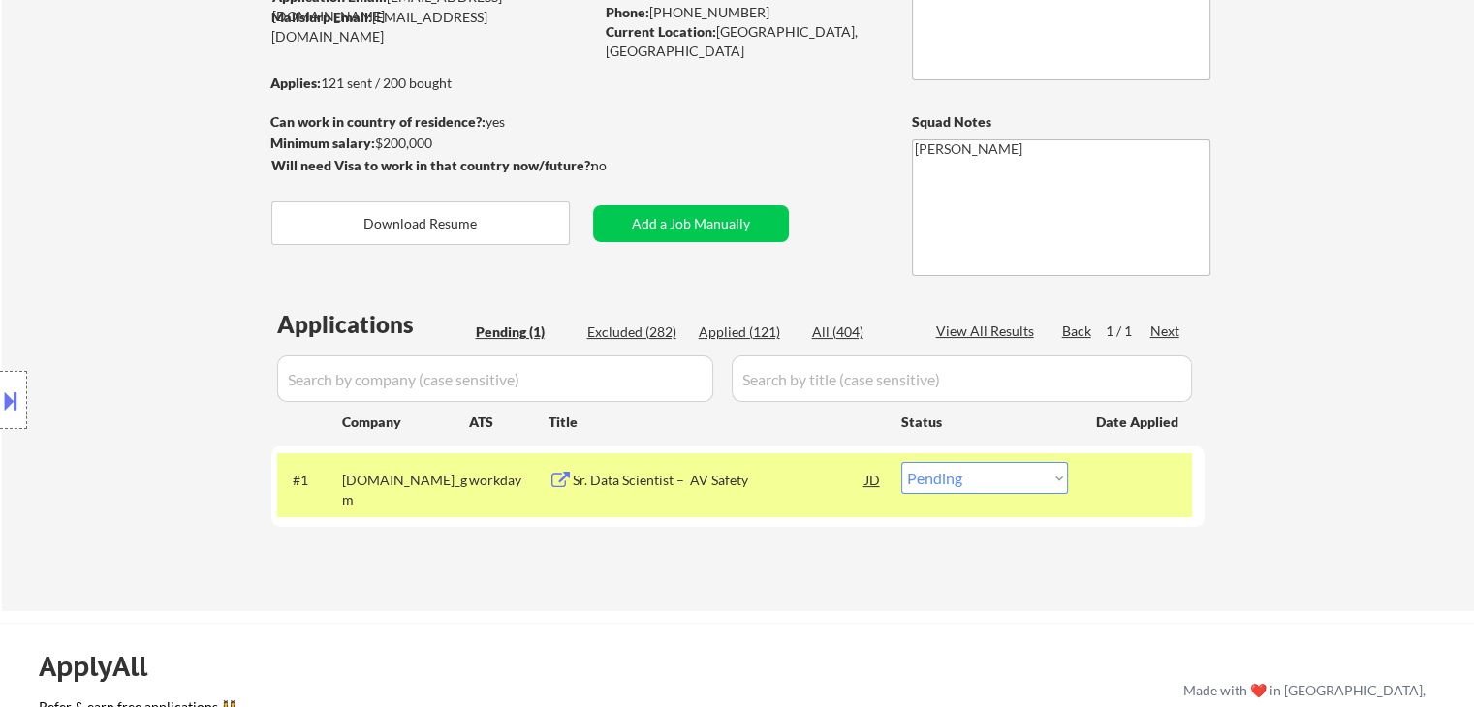
click at [176, 189] on div "Location Inclusions:" at bounding box center [173, 400] width 347 height 563
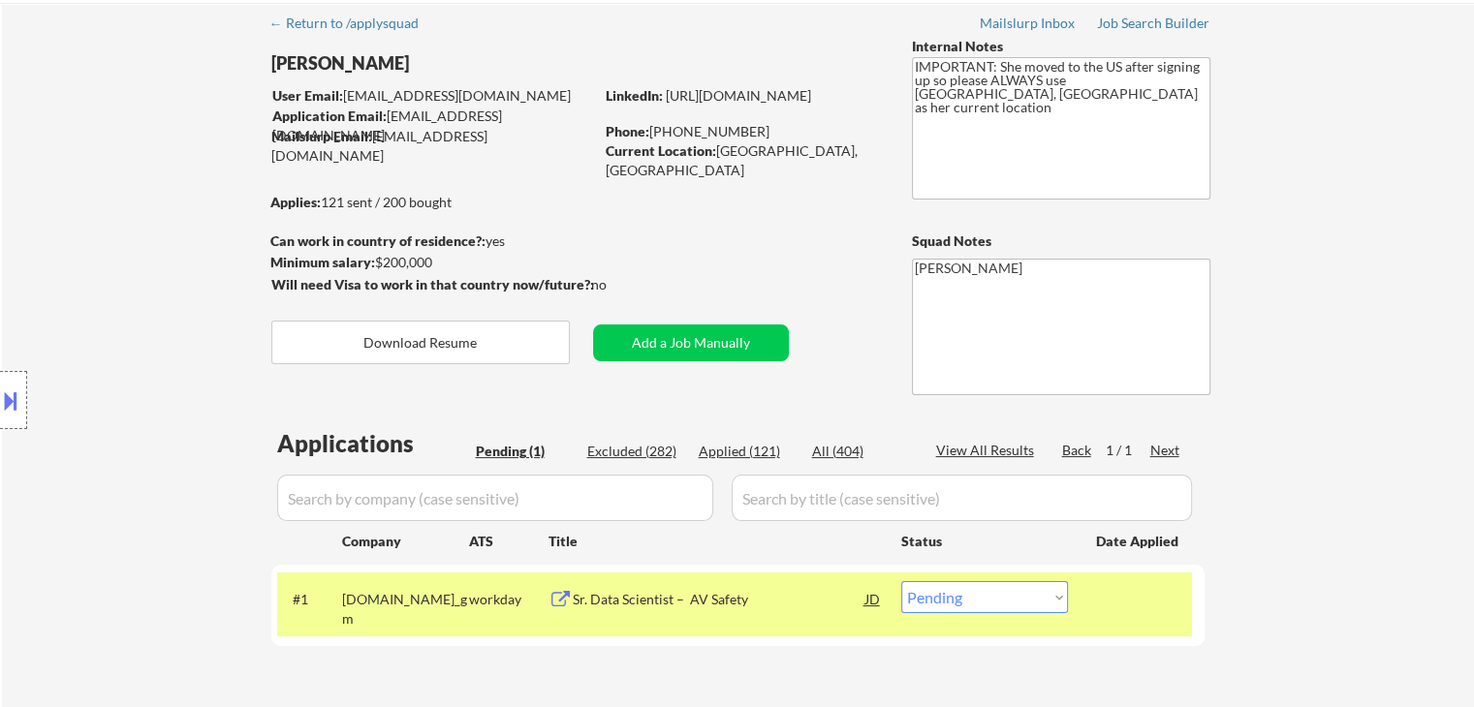
scroll to position [0, 0]
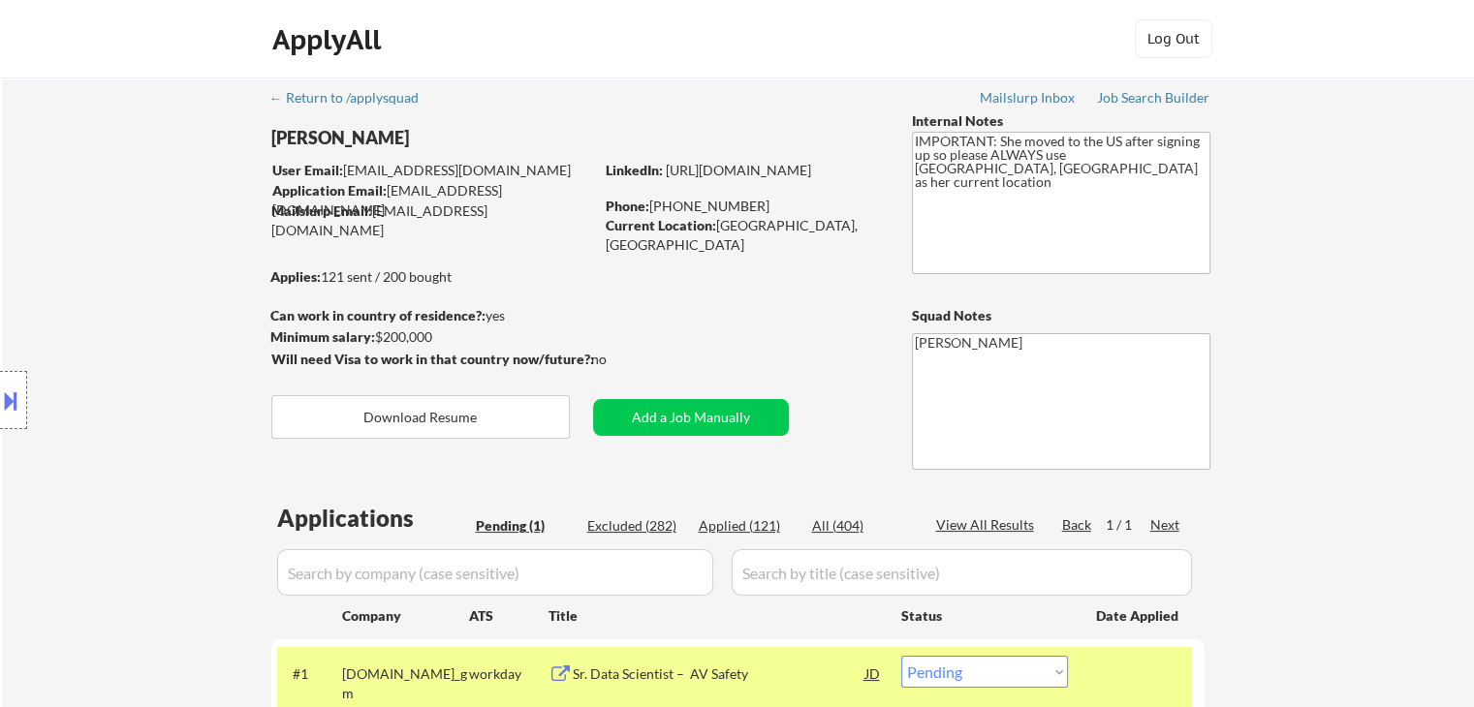
click at [176, 189] on div "Location Inclusions:" at bounding box center [173, 400] width 347 height 563
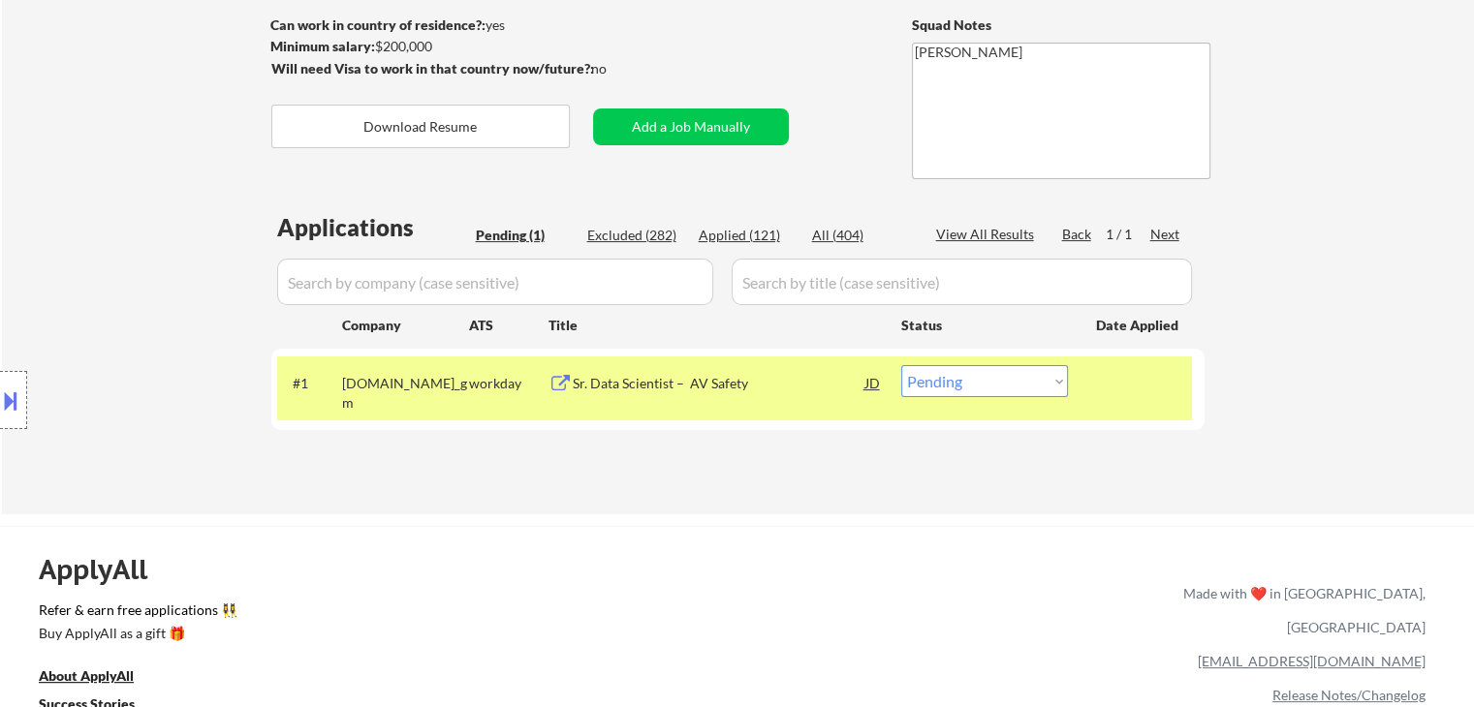
click at [176, 189] on div "Location Inclusions:" at bounding box center [173, 400] width 347 height 563
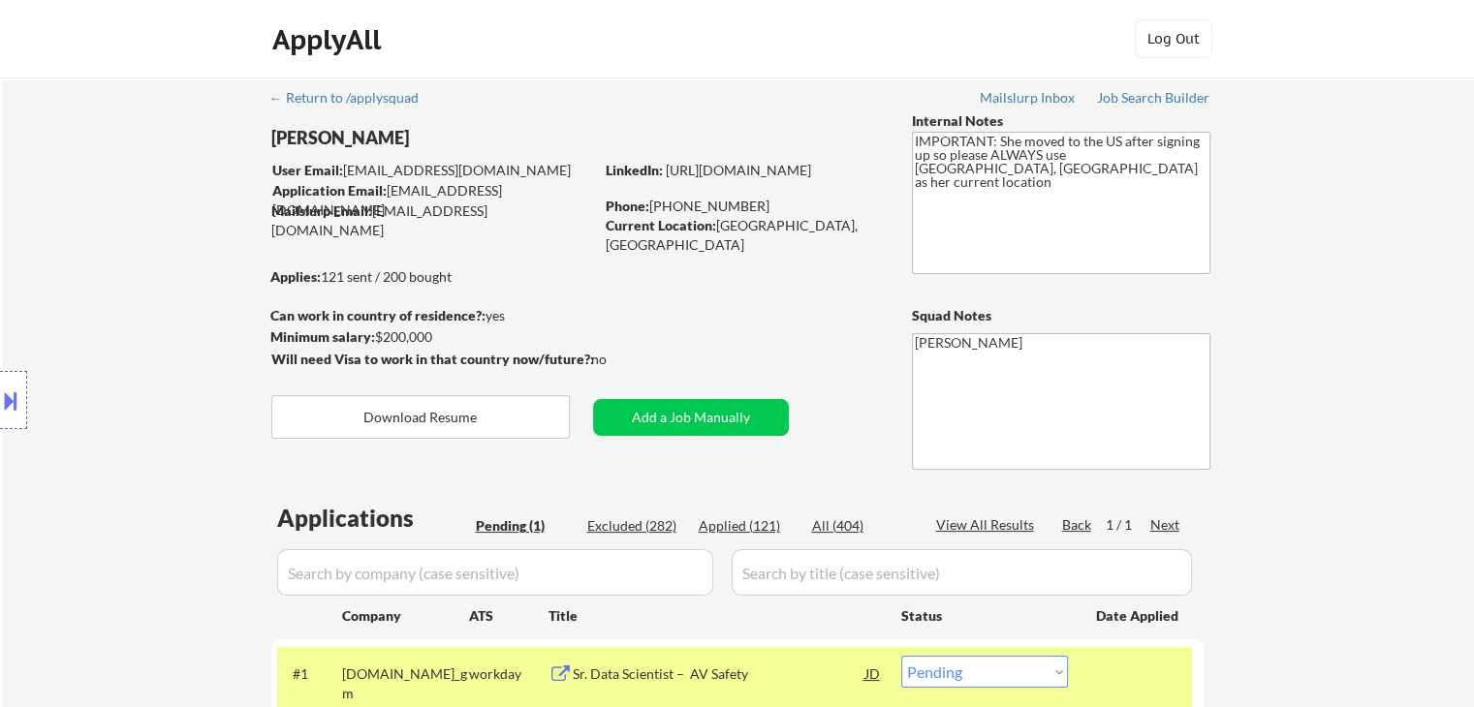
drag, startPoint x: 279, startPoint y: 171, endPoint x: 324, endPoint y: 172, distance: 44.6
click at [324, 172] on div "Location Inclusions:" at bounding box center [173, 400] width 347 height 563
click at [190, 223] on div "Location Inclusions:" at bounding box center [173, 400] width 347 height 563
click at [202, 311] on div "Location Inclusions:" at bounding box center [173, 400] width 347 height 563
click at [201, 249] on div "Location Inclusions:" at bounding box center [173, 400] width 347 height 563
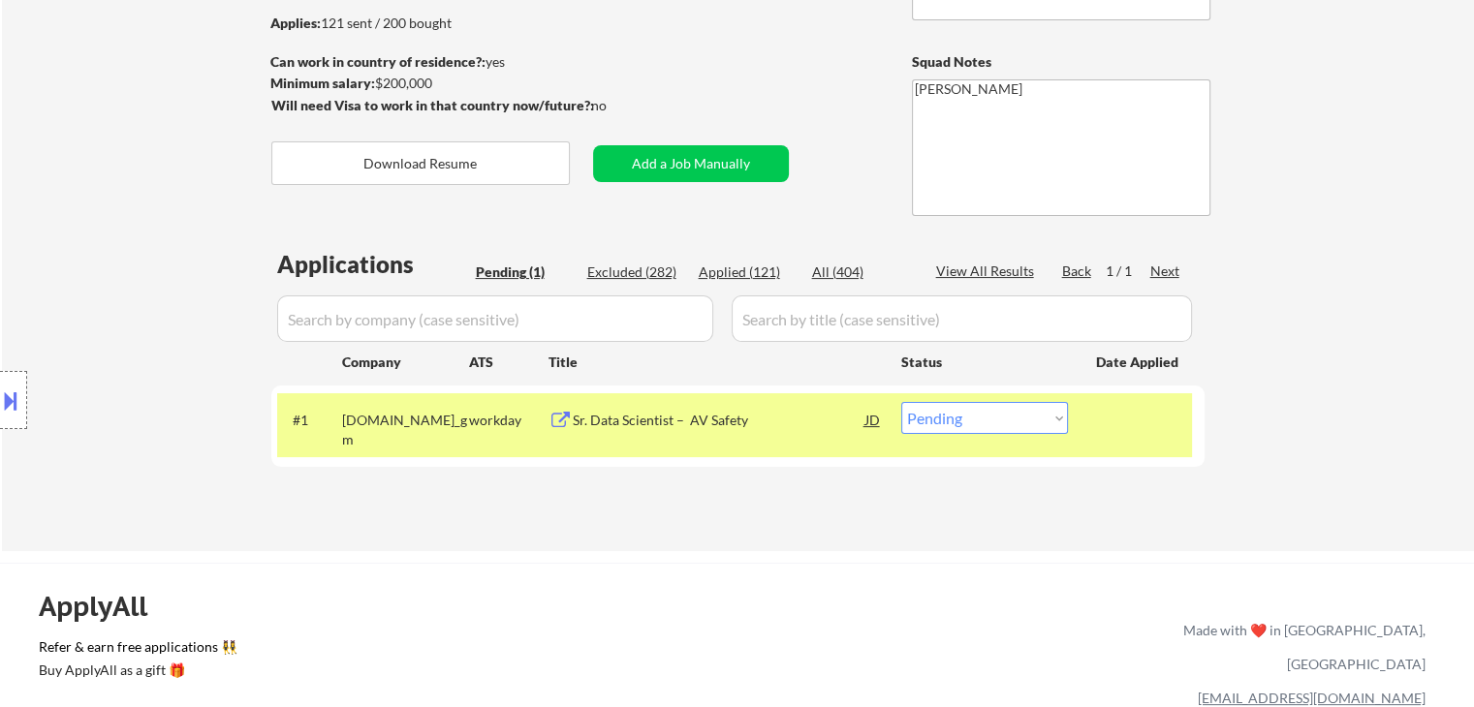
scroll to position [291, 0]
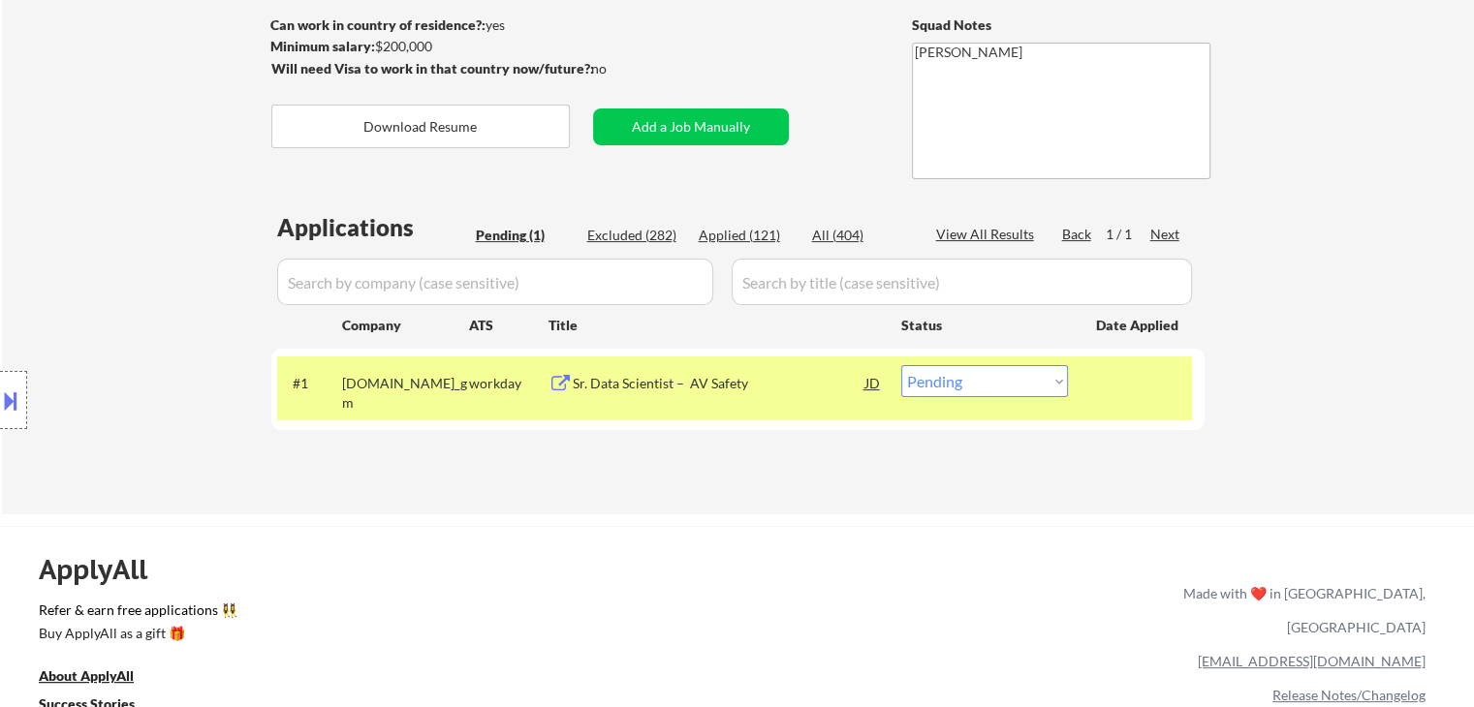
click at [800, 507] on div "← Return to /applysquad Mailslurp Inbox Job Search Builder [GEOGRAPHIC_DATA][PE…" at bounding box center [737, 608] width 1474 height 1799
click at [208, 243] on div "Location Inclusions:" at bounding box center [173, 400] width 347 height 563
click at [887, 488] on div "← Return to /applysquad Mailslurp Inbox Job Search Builder [GEOGRAPHIC_DATA][PE…" at bounding box center [738, 143] width 967 height 712
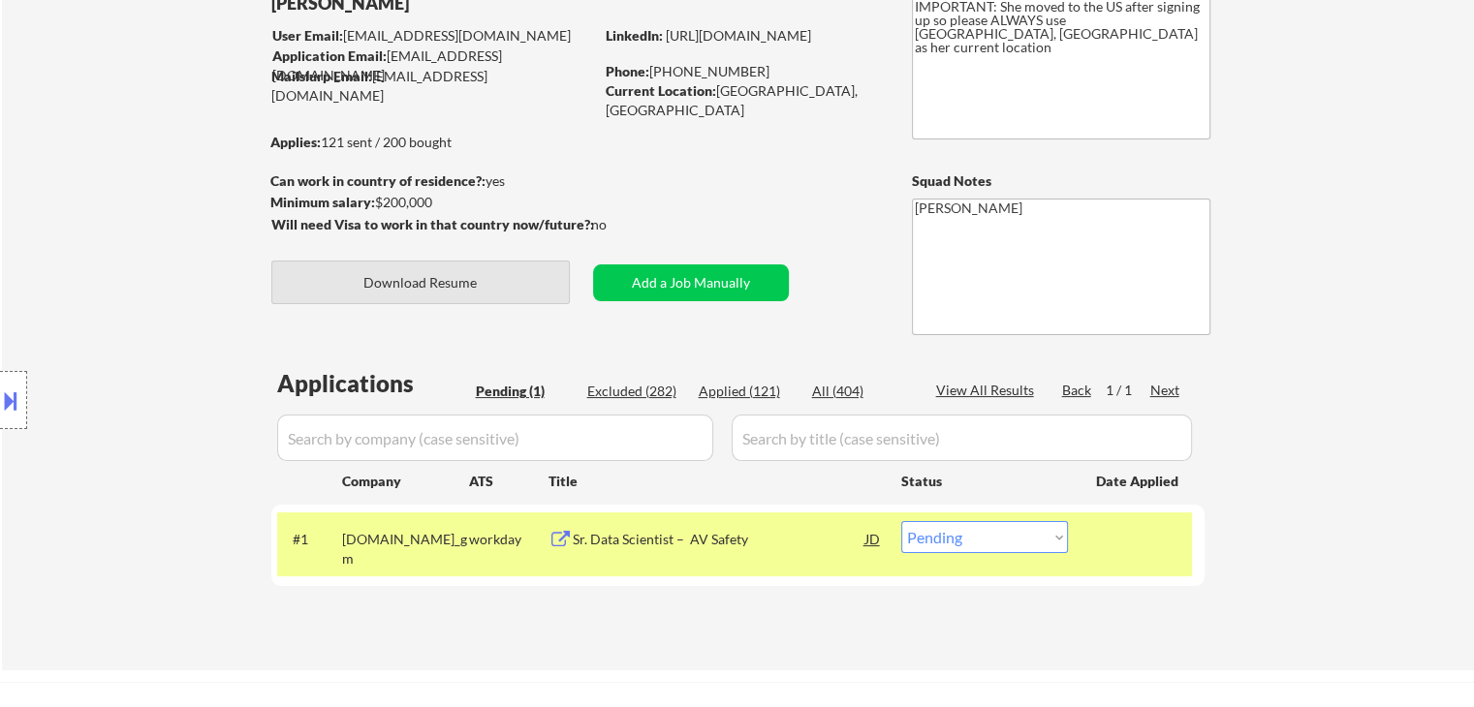
scroll to position [0, 0]
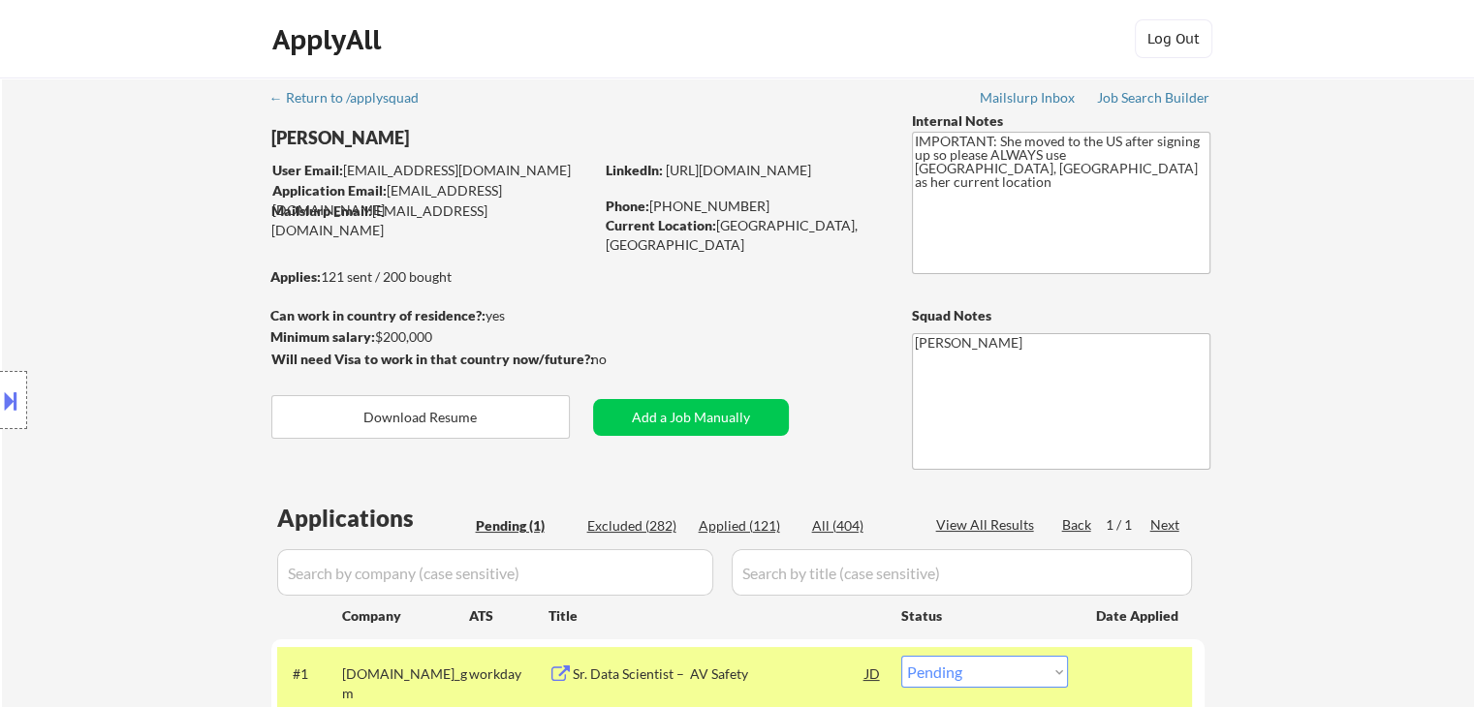
click at [0, 260] on div "Location Inclusions:" at bounding box center [173, 400] width 347 height 563
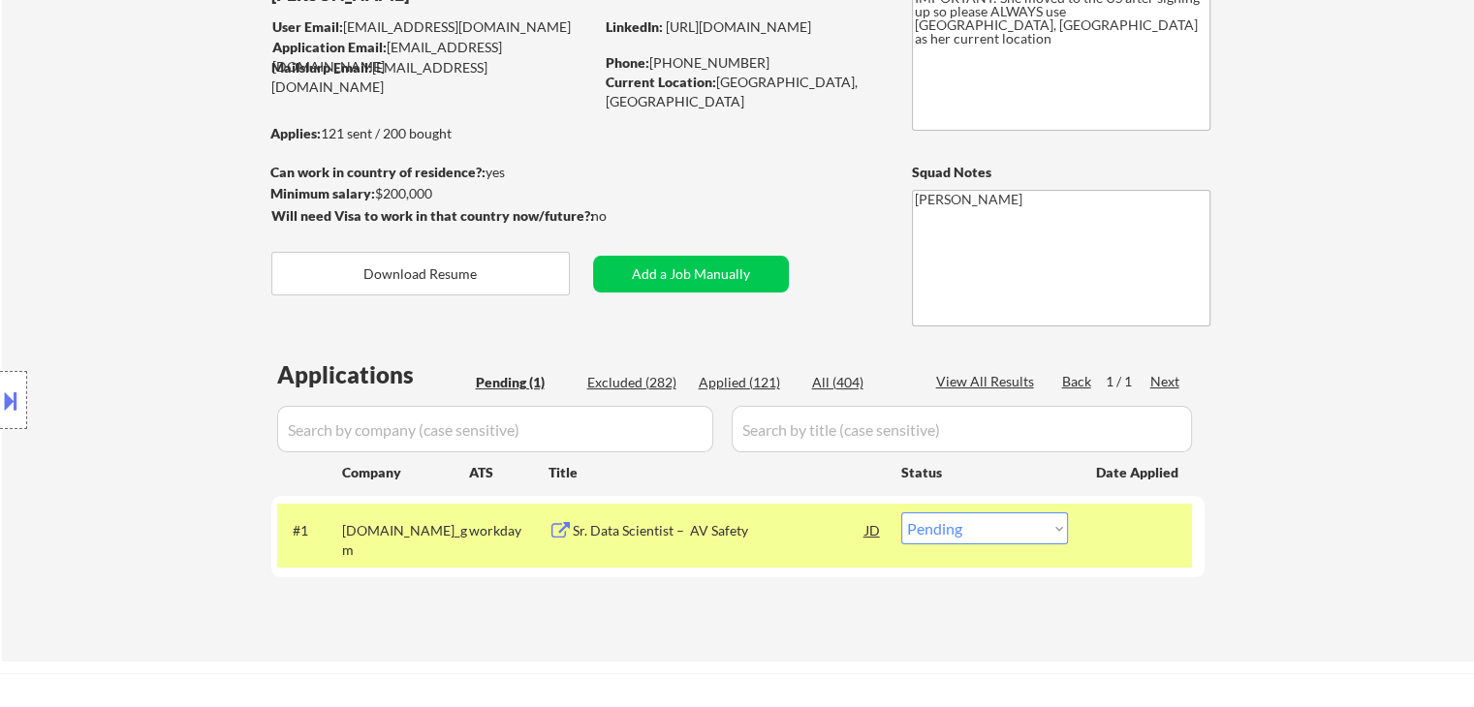
scroll to position [291, 0]
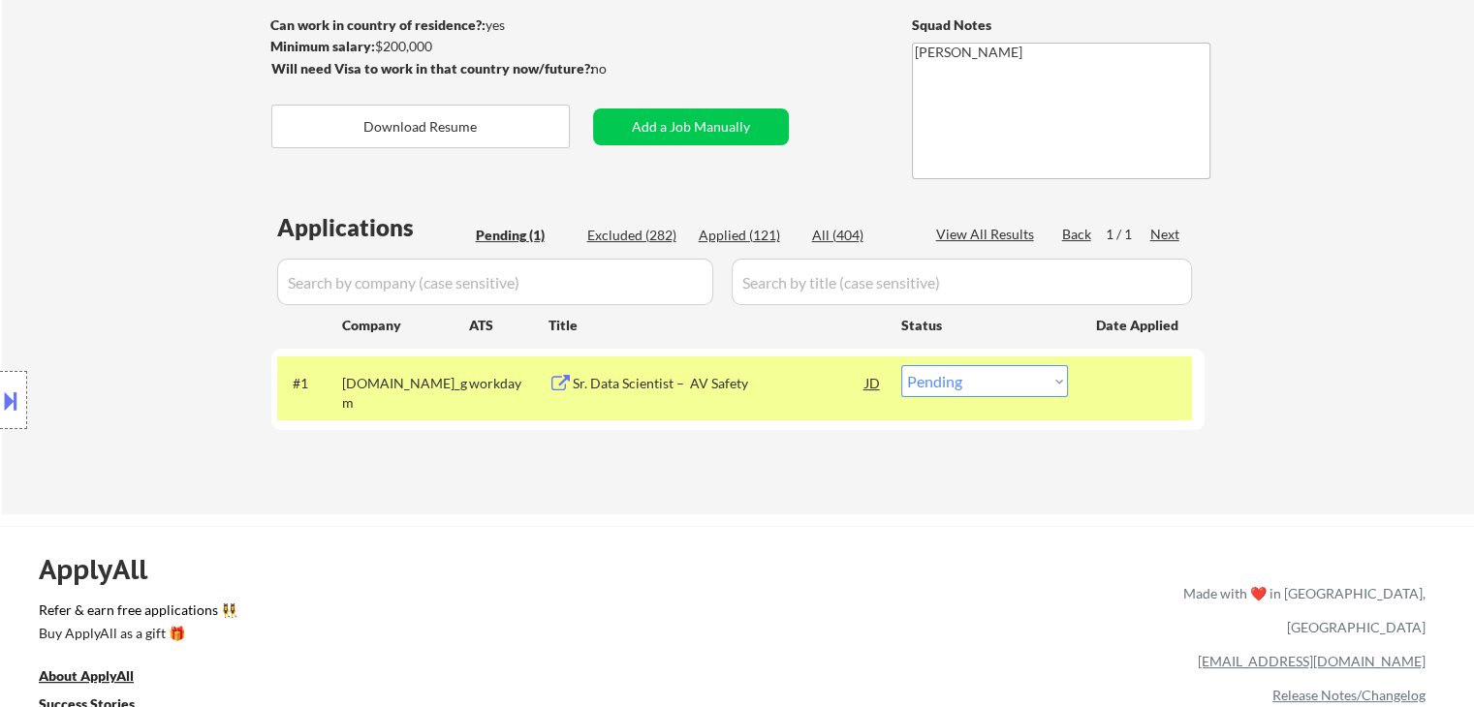
click at [128, 232] on div "Location Inclusions:" at bounding box center [173, 400] width 347 height 563
drag, startPoint x: 65, startPoint y: 130, endPoint x: 0, endPoint y: 188, distance: 87.2
click at [65, 130] on div "Location Inclusions:" at bounding box center [173, 400] width 347 height 563
